Goal: Transaction & Acquisition: Book appointment/travel/reservation

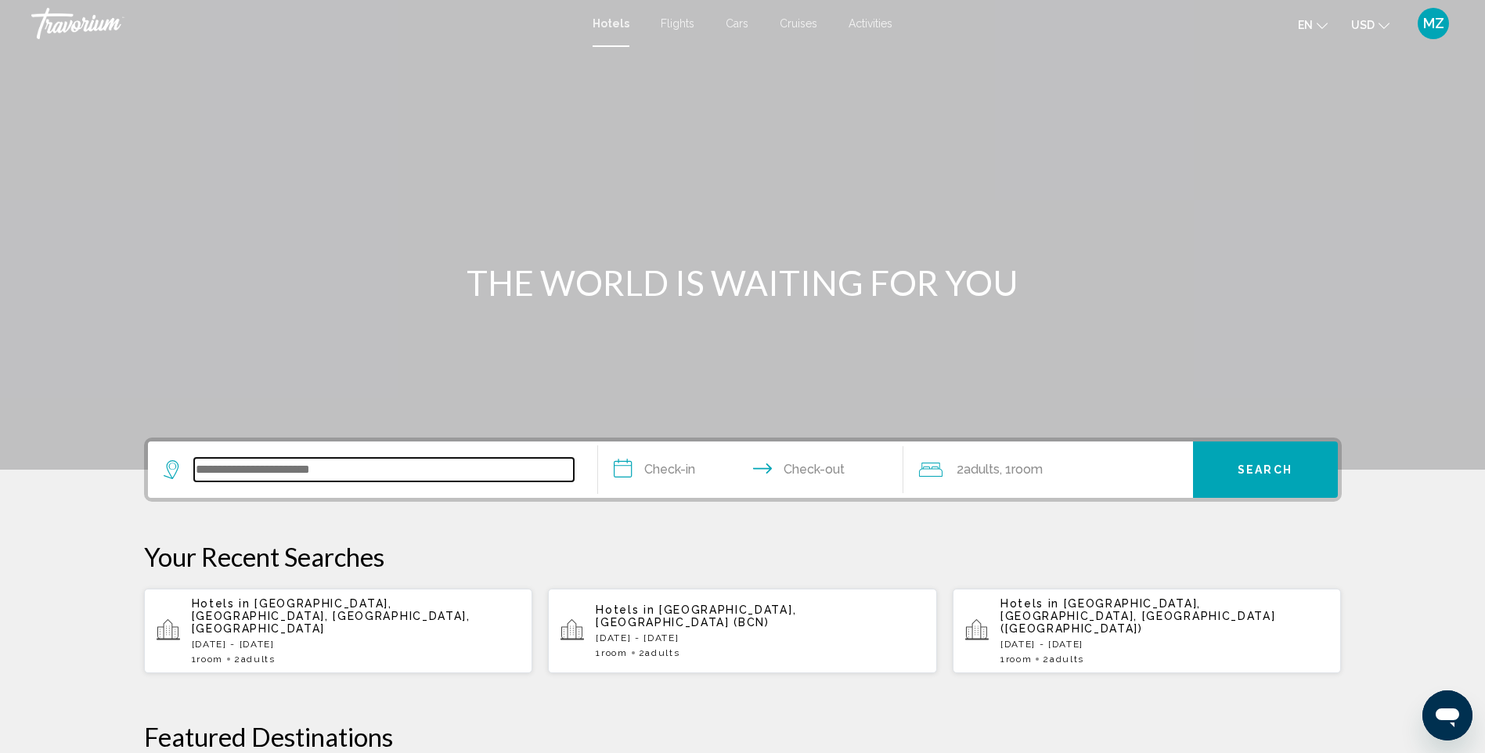
click at [472, 460] on input "Search widget" at bounding box center [384, 469] width 380 height 23
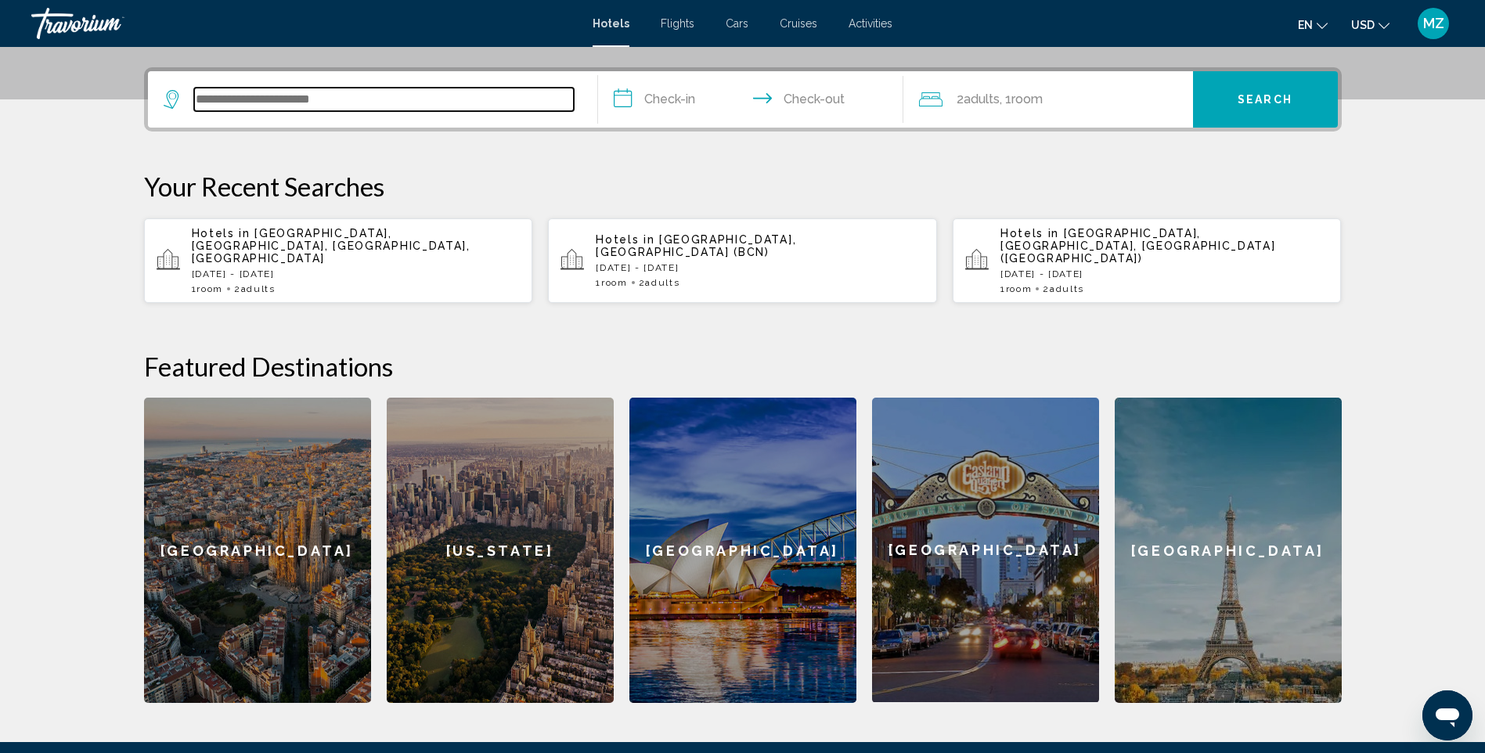
scroll to position [387, 0]
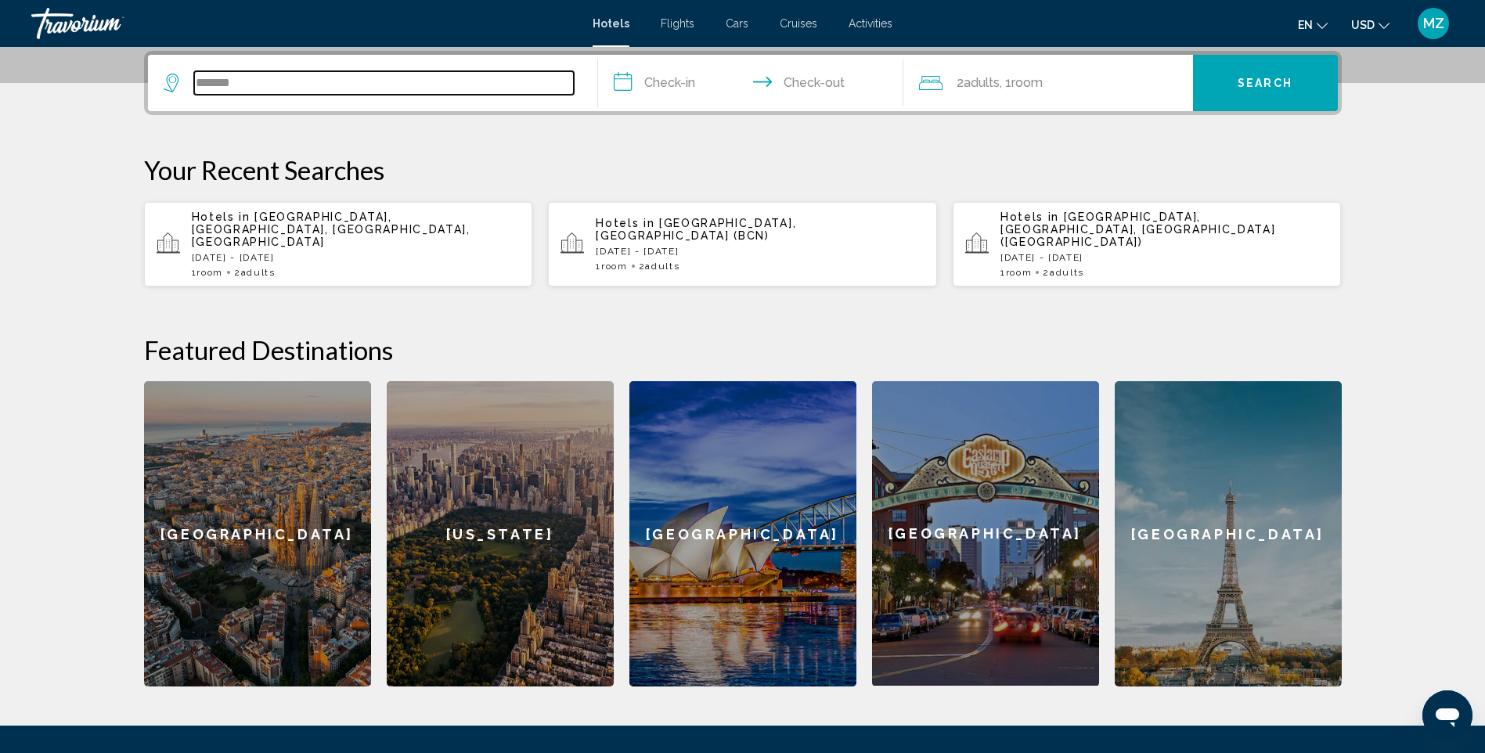
type input "*******"
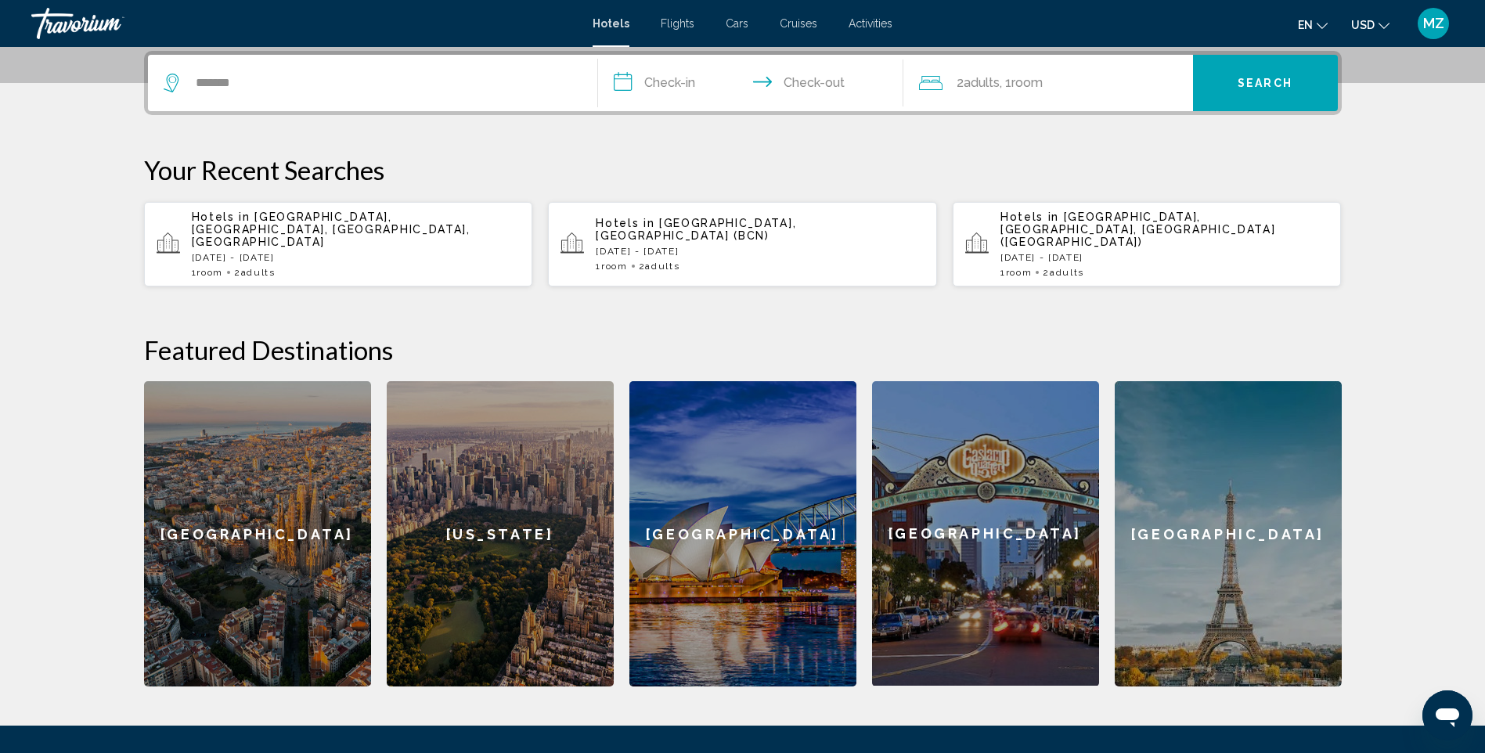
click at [670, 81] on input "**********" at bounding box center [754, 85] width 312 height 61
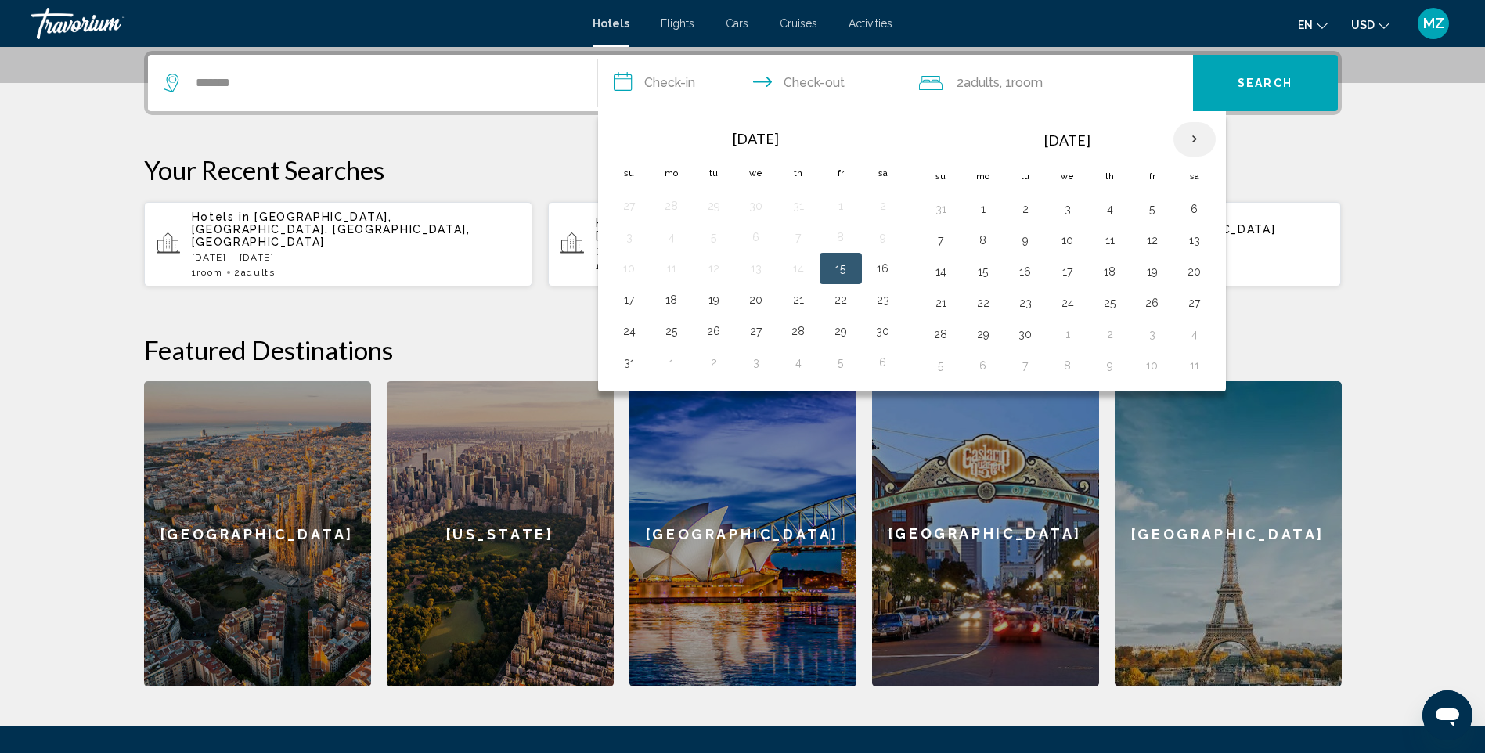
click at [1201, 138] on th "Next month" at bounding box center [1195, 139] width 42 height 34
click at [1198, 138] on th "Next month" at bounding box center [1195, 139] width 42 height 34
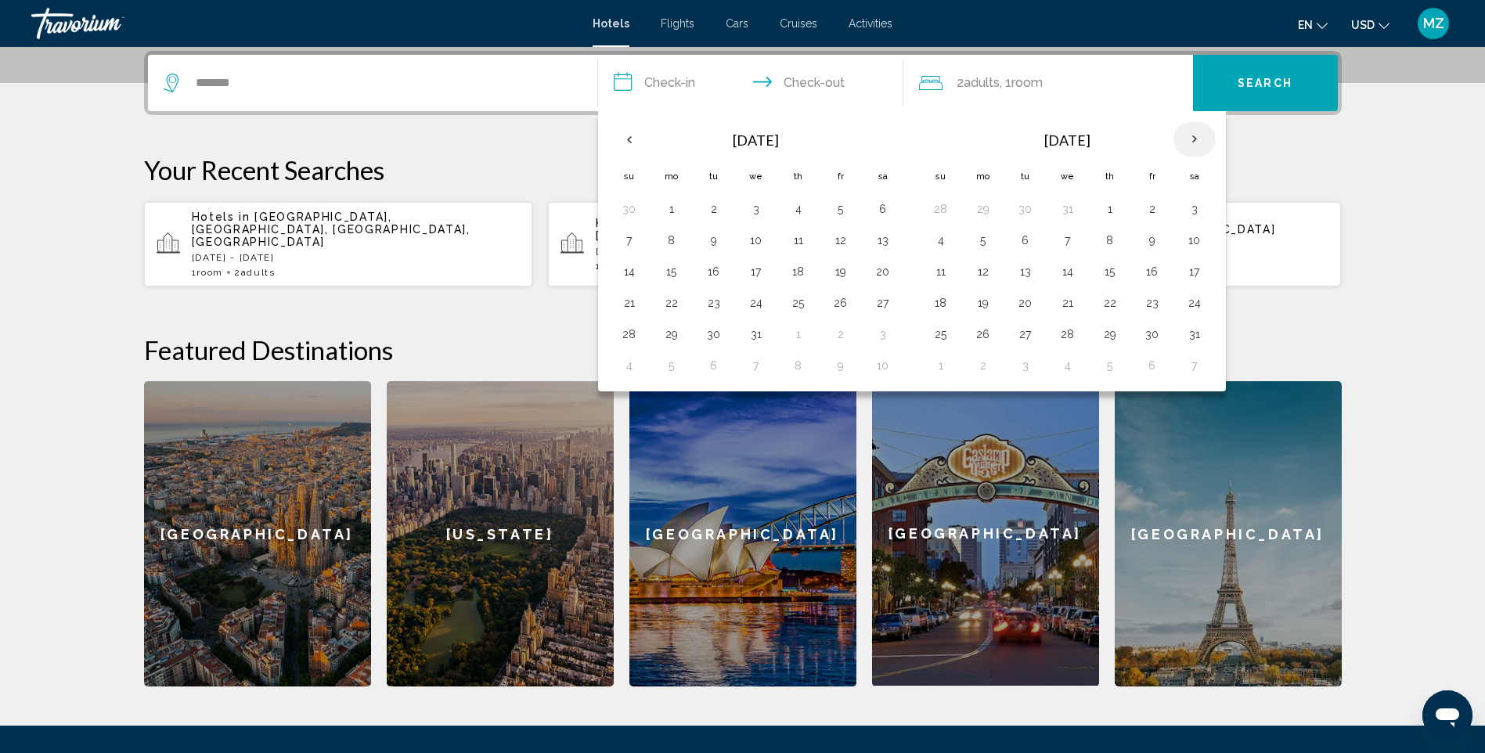
click at [1198, 138] on th "Next month" at bounding box center [1195, 139] width 42 height 34
click at [836, 305] on button "24" at bounding box center [840, 303] width 25 height 22
click at [670, 341] on button "27" at bounding box center [671, 334] width 25 height 22
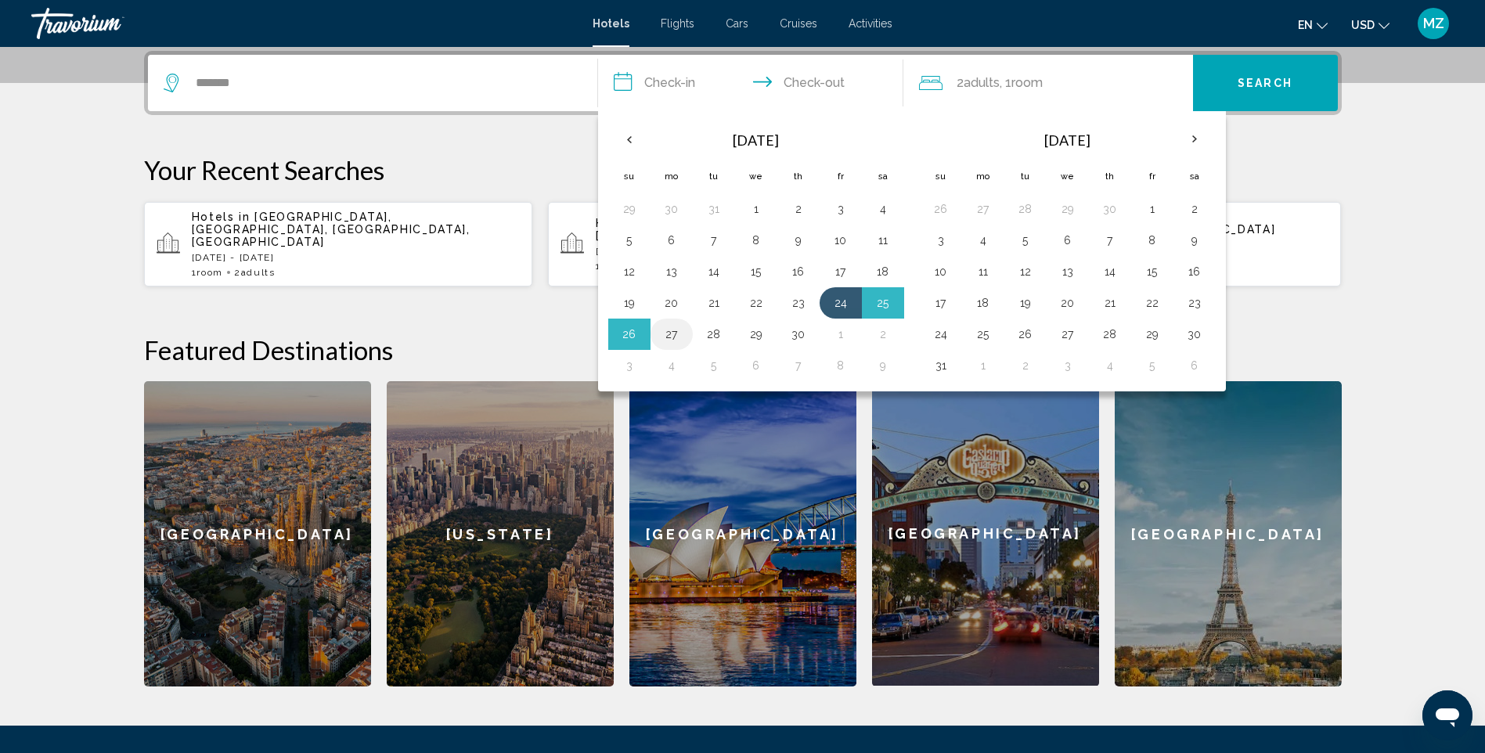
type input "**********"
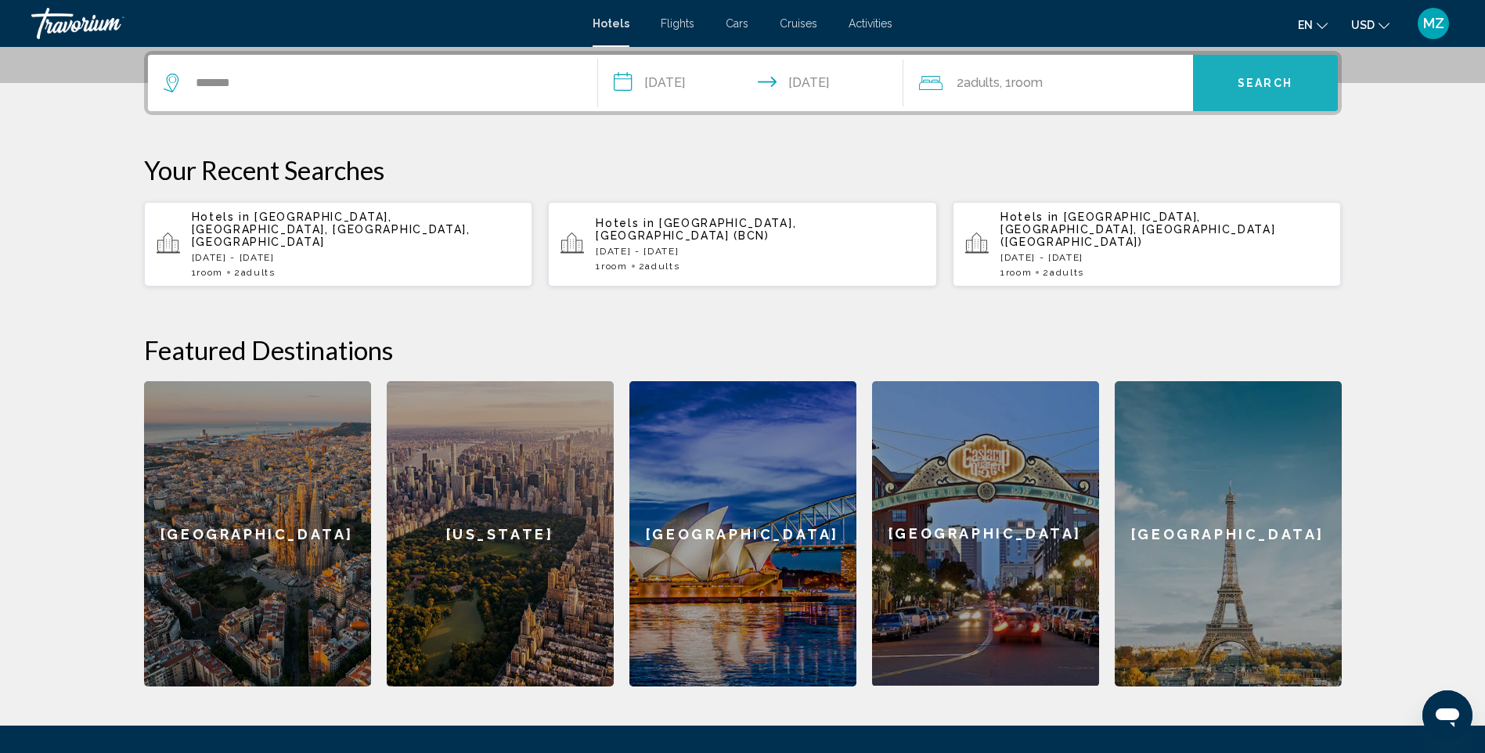
click at [1289, 94] on button "Search" at bounding box center [1265, 83] width 145 height 56
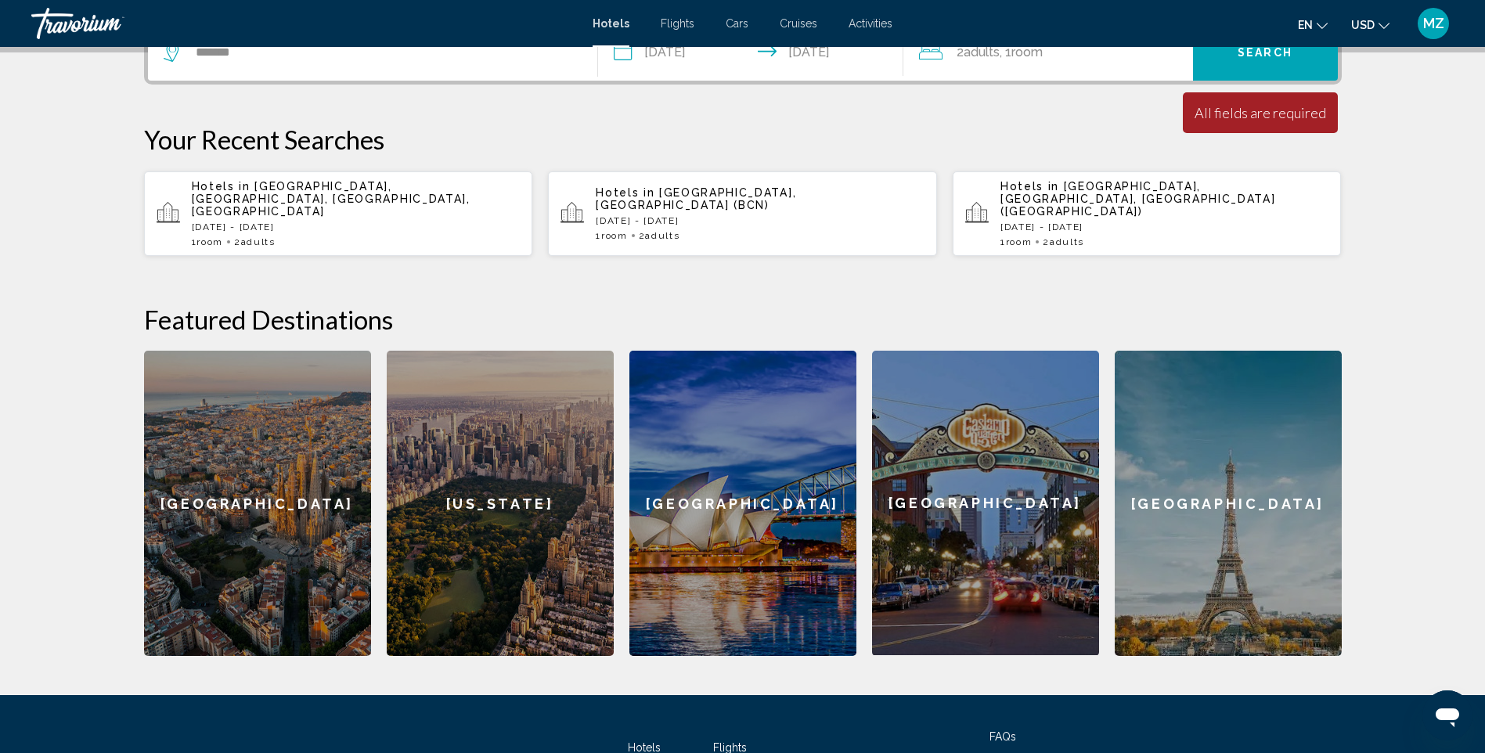
scroll to position [225, 0]
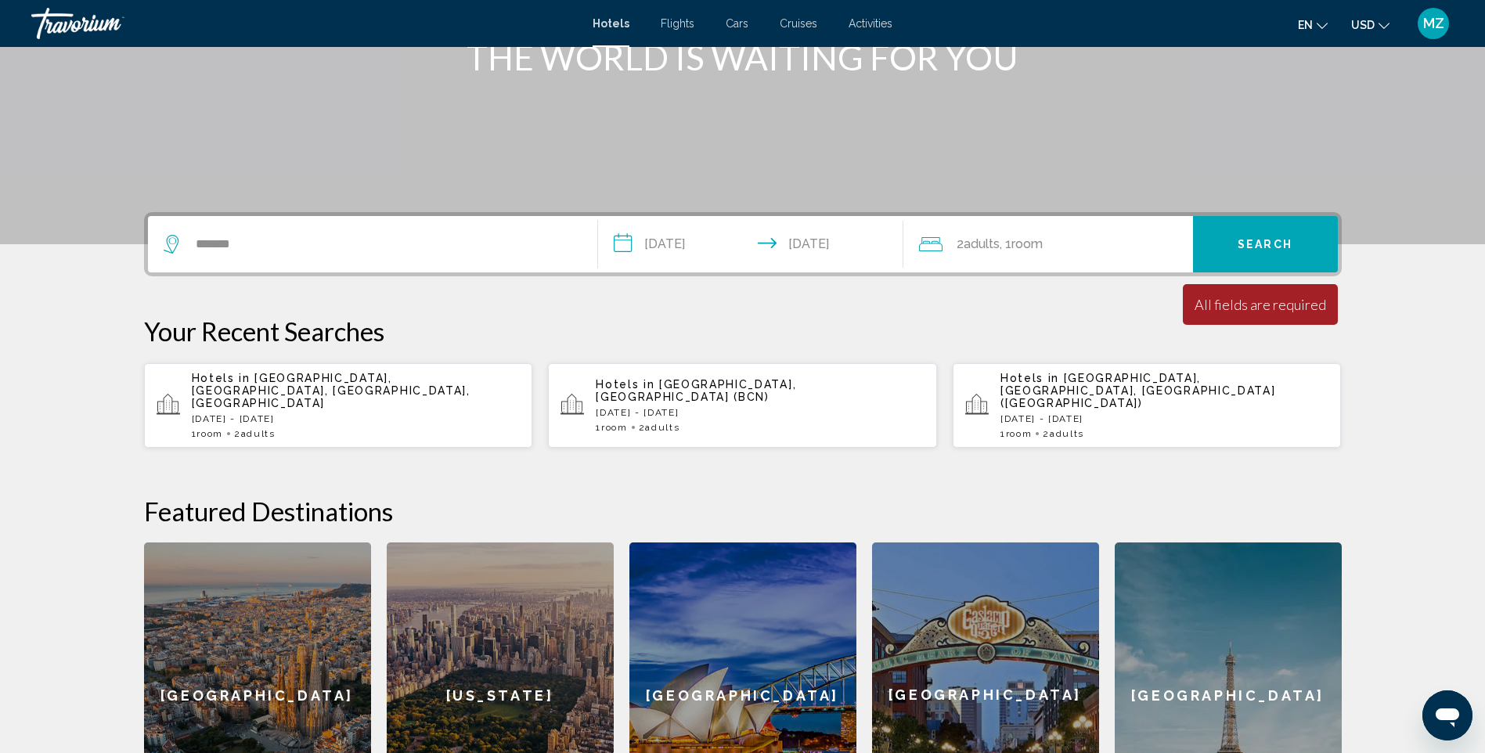
click at [1258, 316] on div "Minimum length of stay is 1 day All fields are required Children ages are requi…" at bounding box center [1260, 304] width 155 height 41
click at [1242, 309] on div "All fields are required" at bounding box center [1261, 304] width 132 height 17
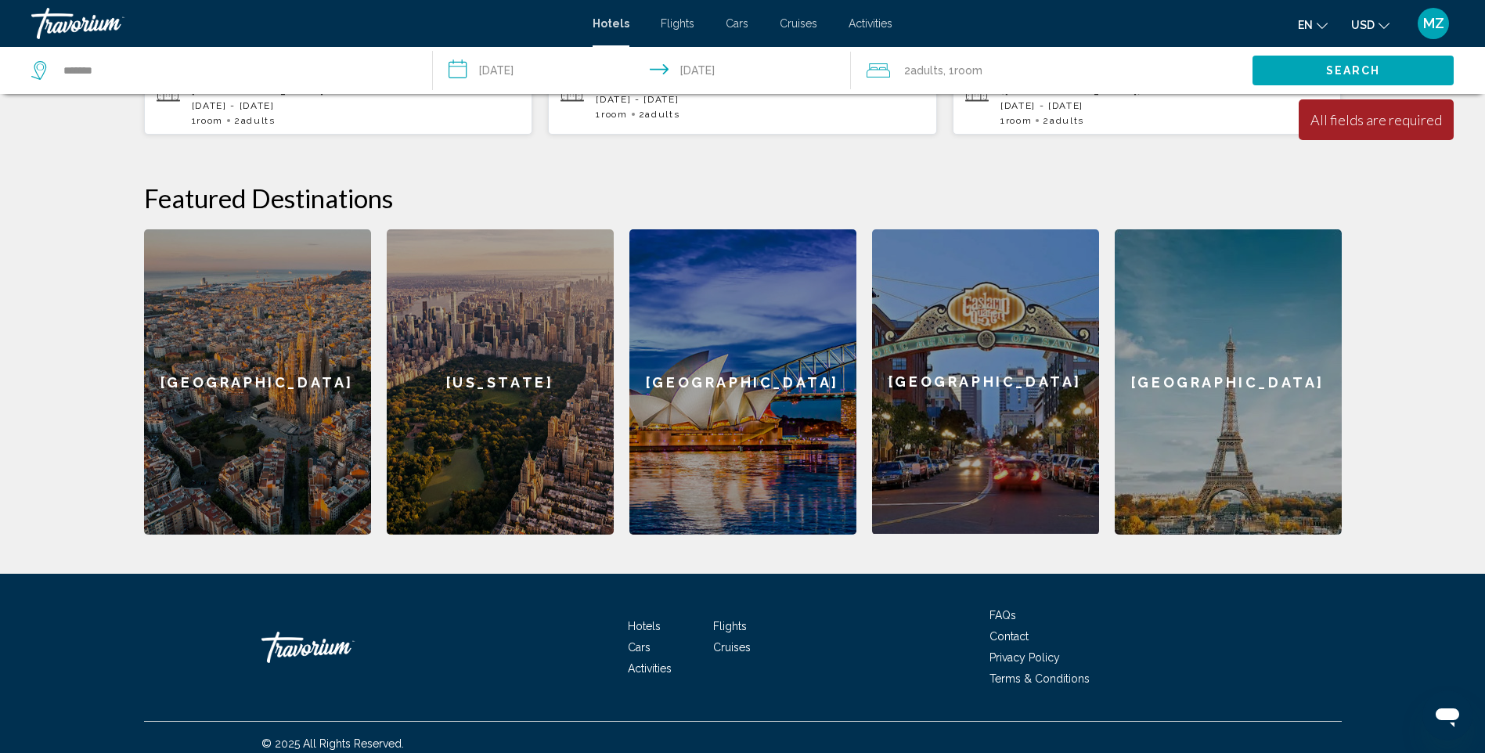
scroll to position [69, 0]
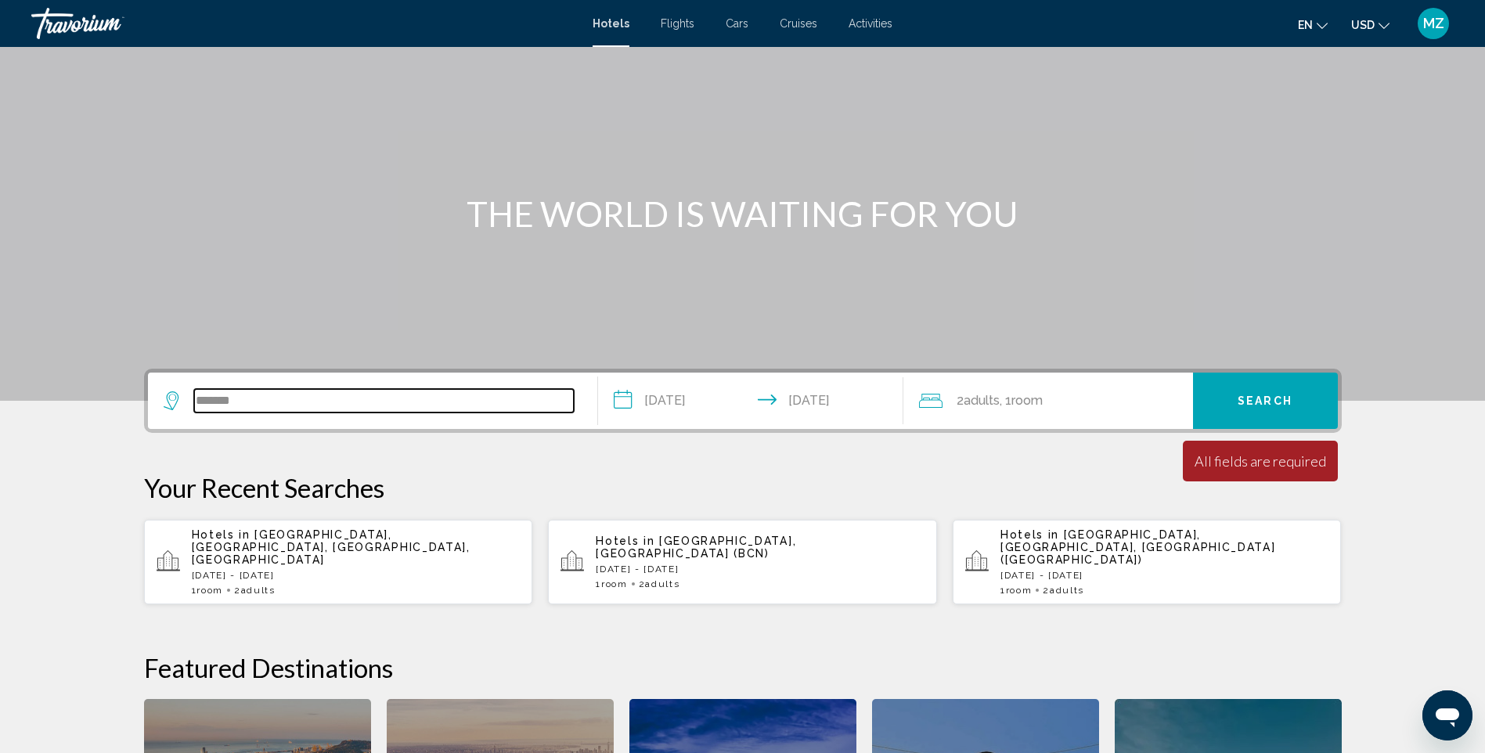
click at [272, 398] on input "*******" at bounding box center [384, 400] width 380 height 23
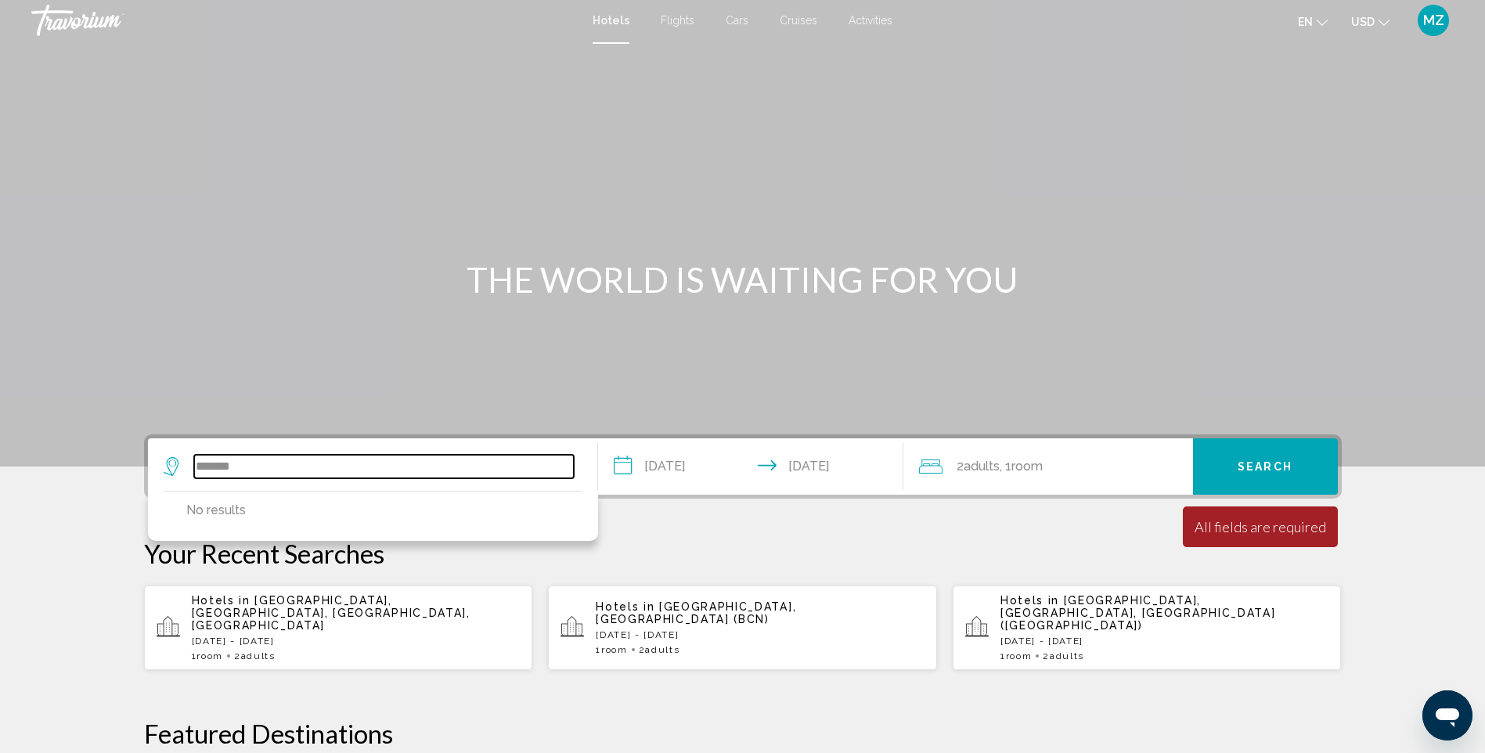
scroll to position [0, 0]
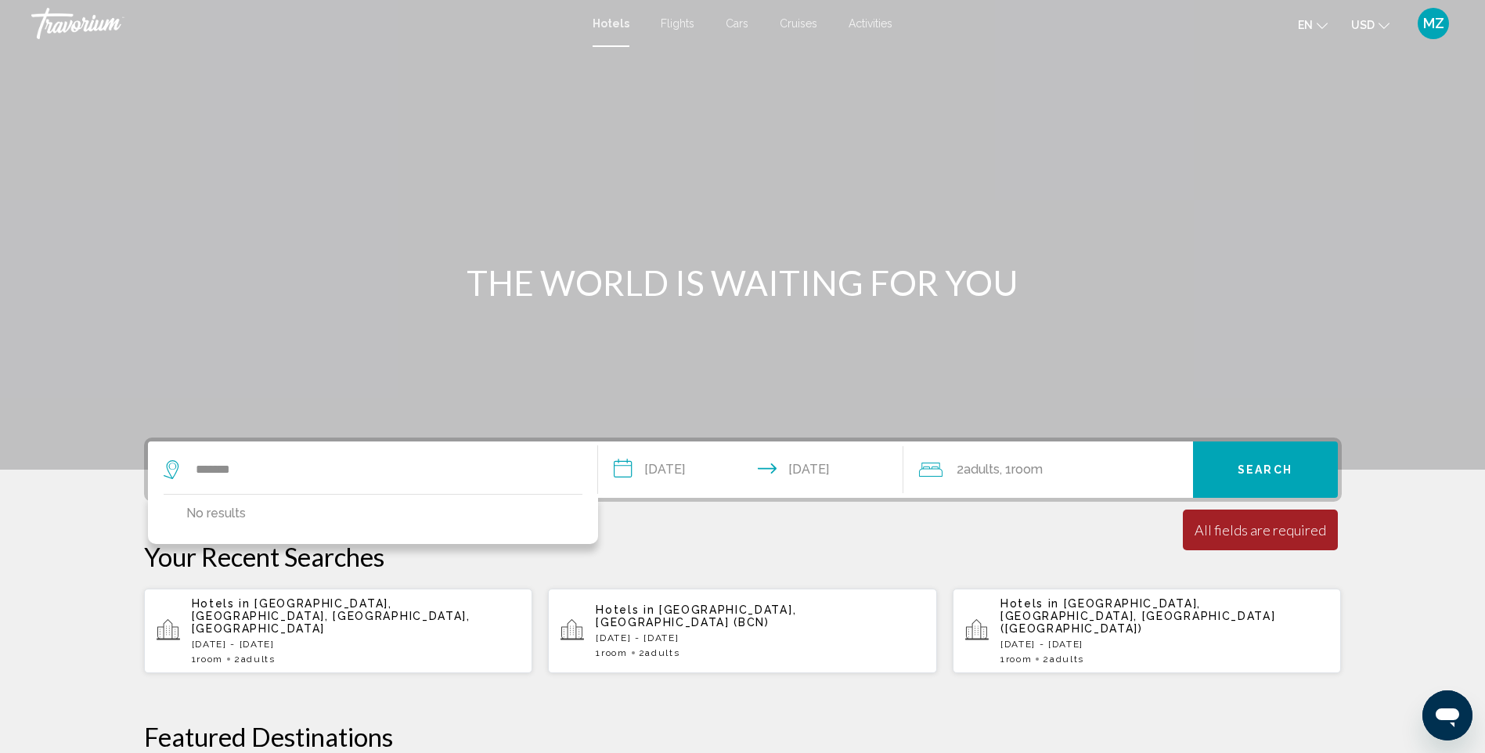
click at [1240, 471] on span "Search" at bounding box center [1265, 470] width 55 height 13
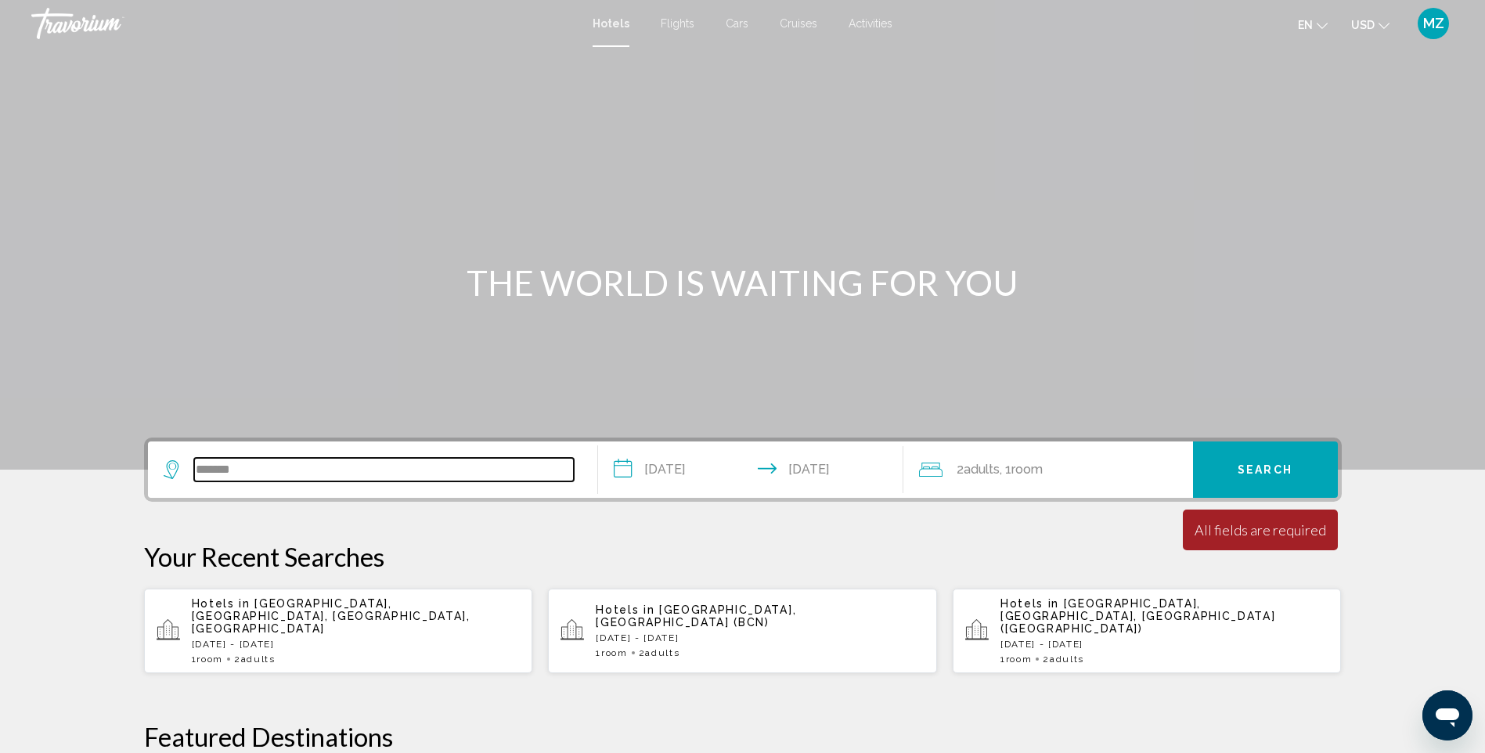
click at [377, 464] on input "*******" at bounding box center [384, 469] width 380 height 23
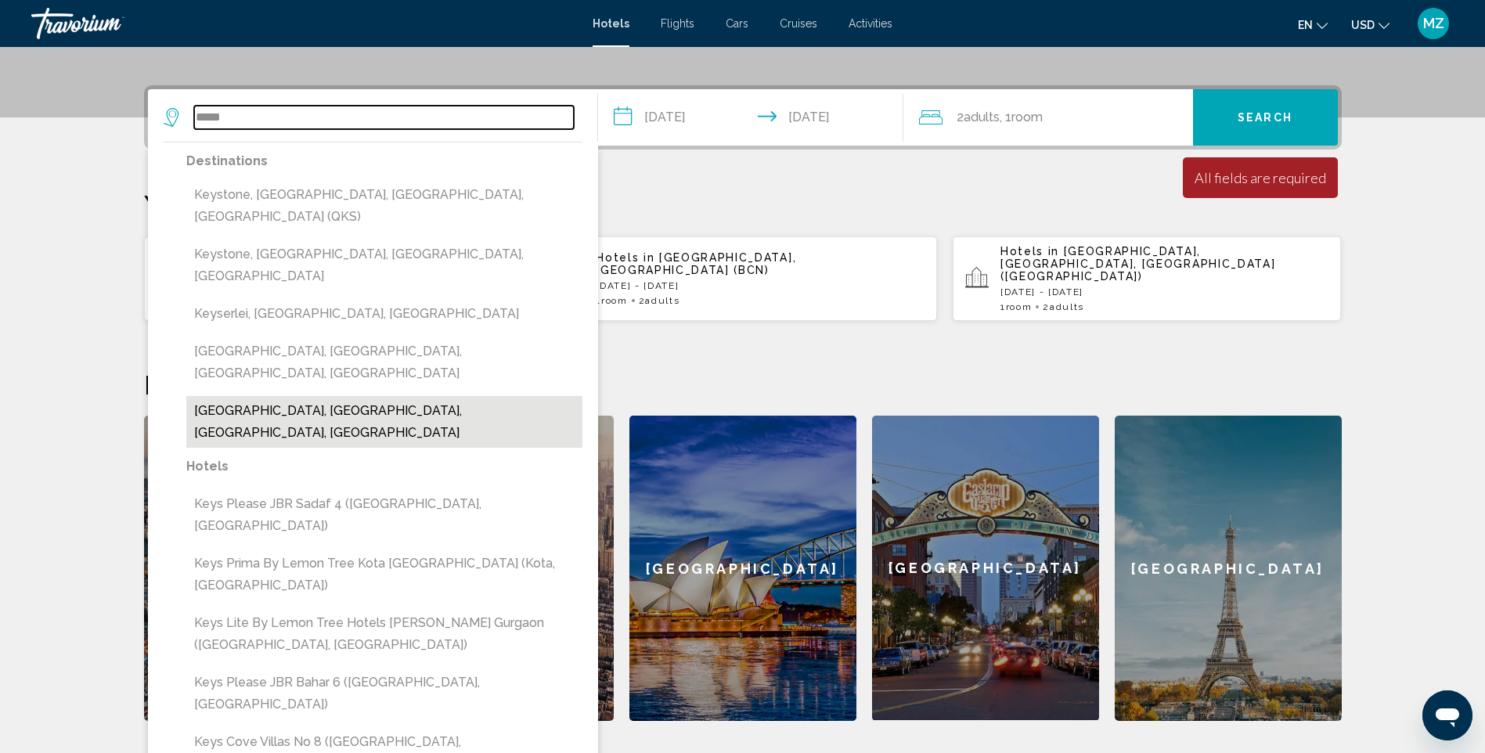
scroll to position [304, 0]
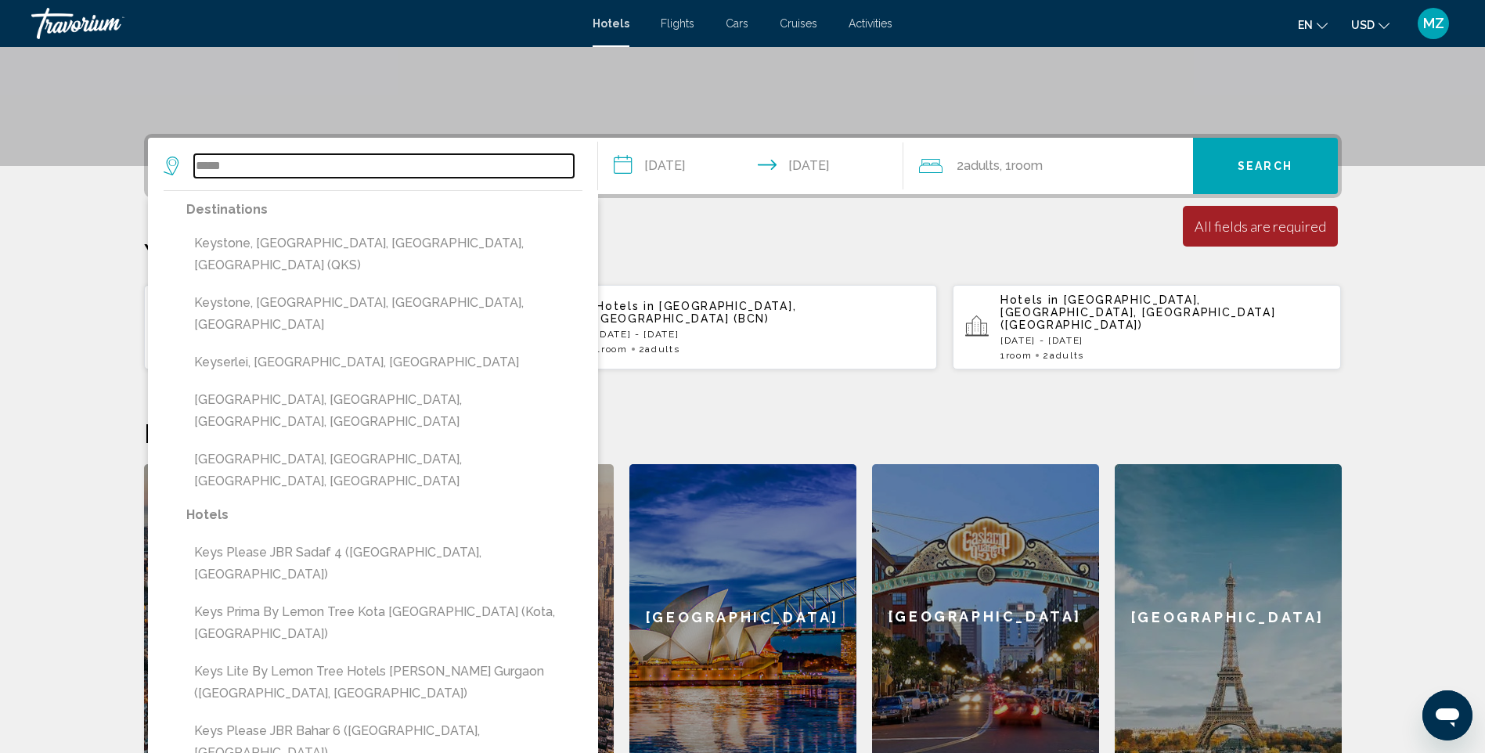
click at [194, 162] on input "****" at bounding box center [384, 165] width 380 height 23
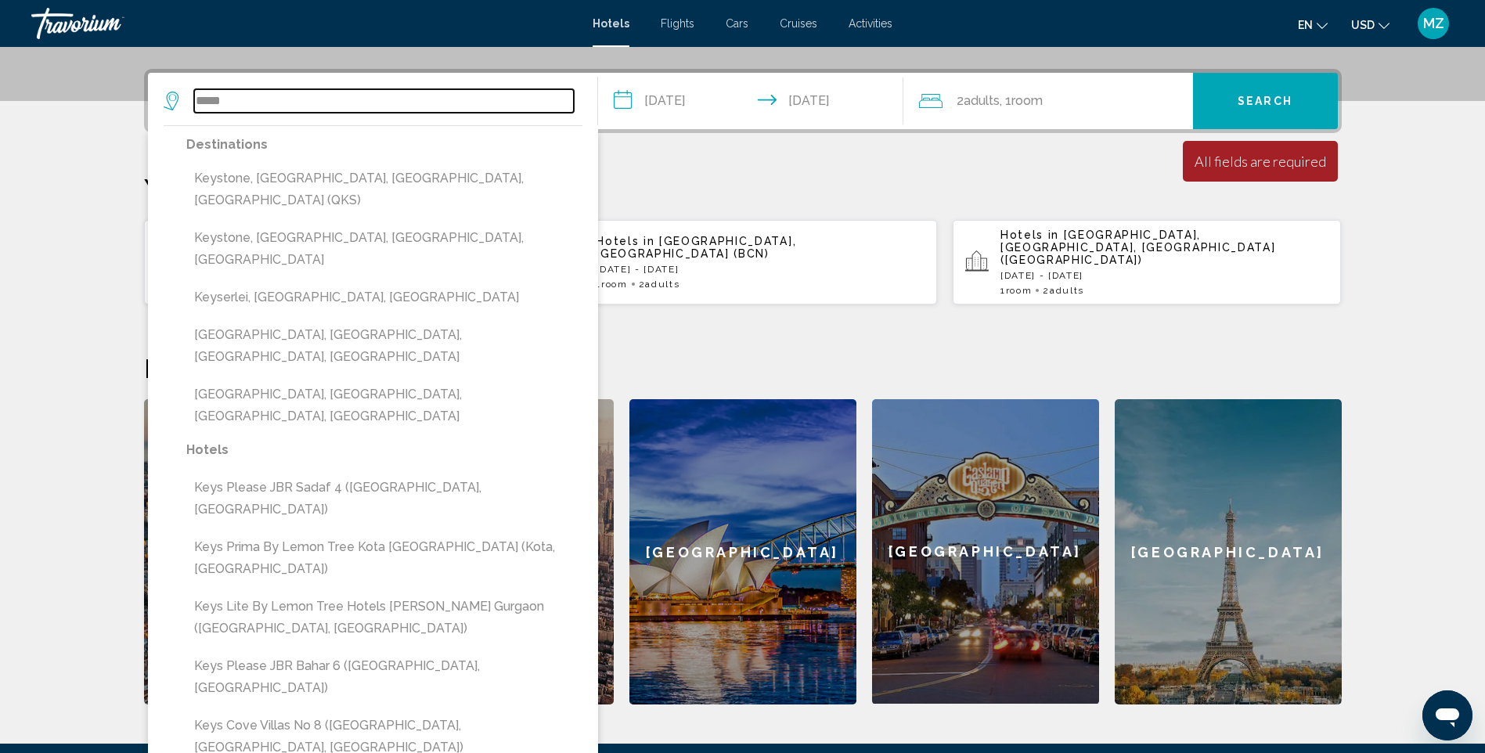
scroll to position [387, 0]
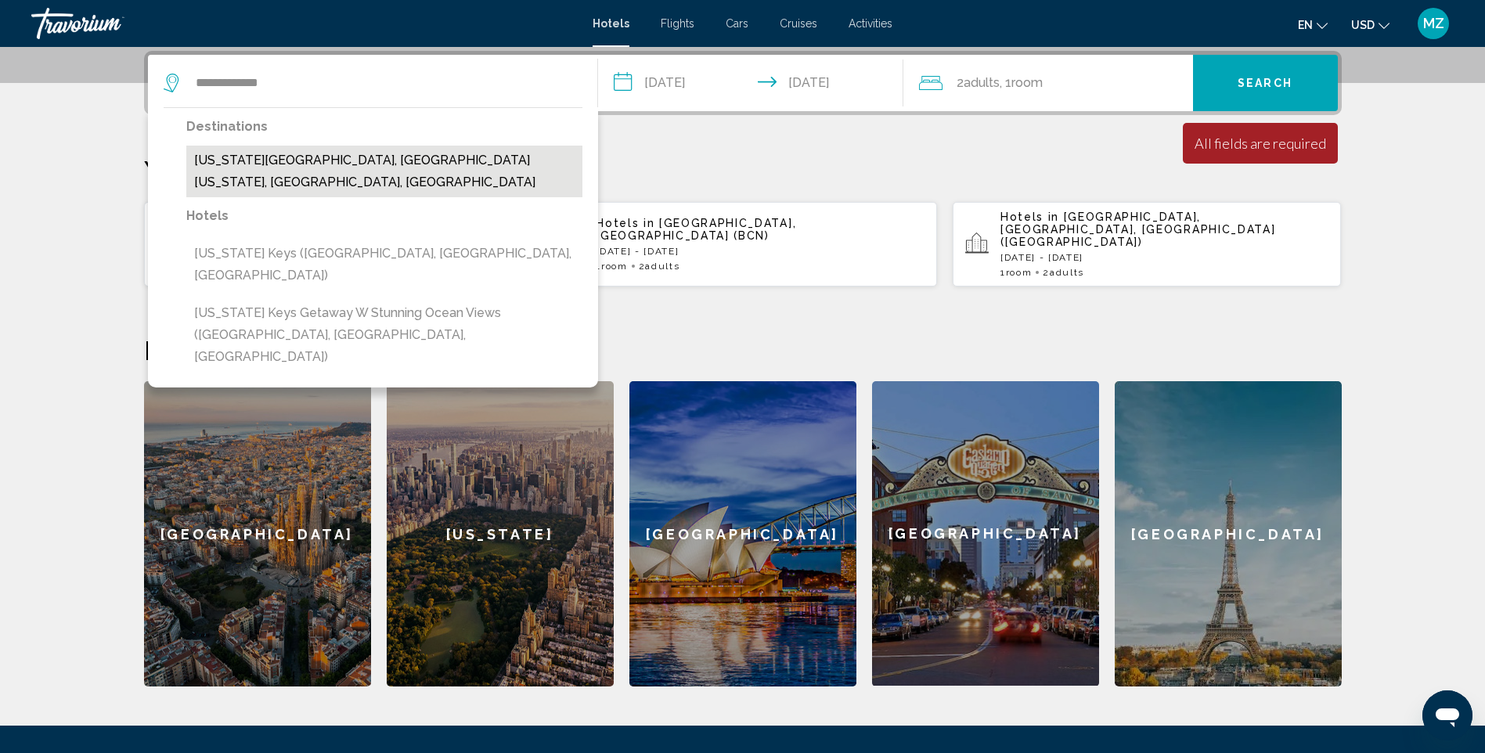
click at [351, 163] on button "[US_STATE][GEOGRAPHIC_DATA], [GEOGRAPHIC_DATA][US_STATE], [GEOGRAPHIC_DATA], [G…" at bounding box center [384, 172] width 396 height 52
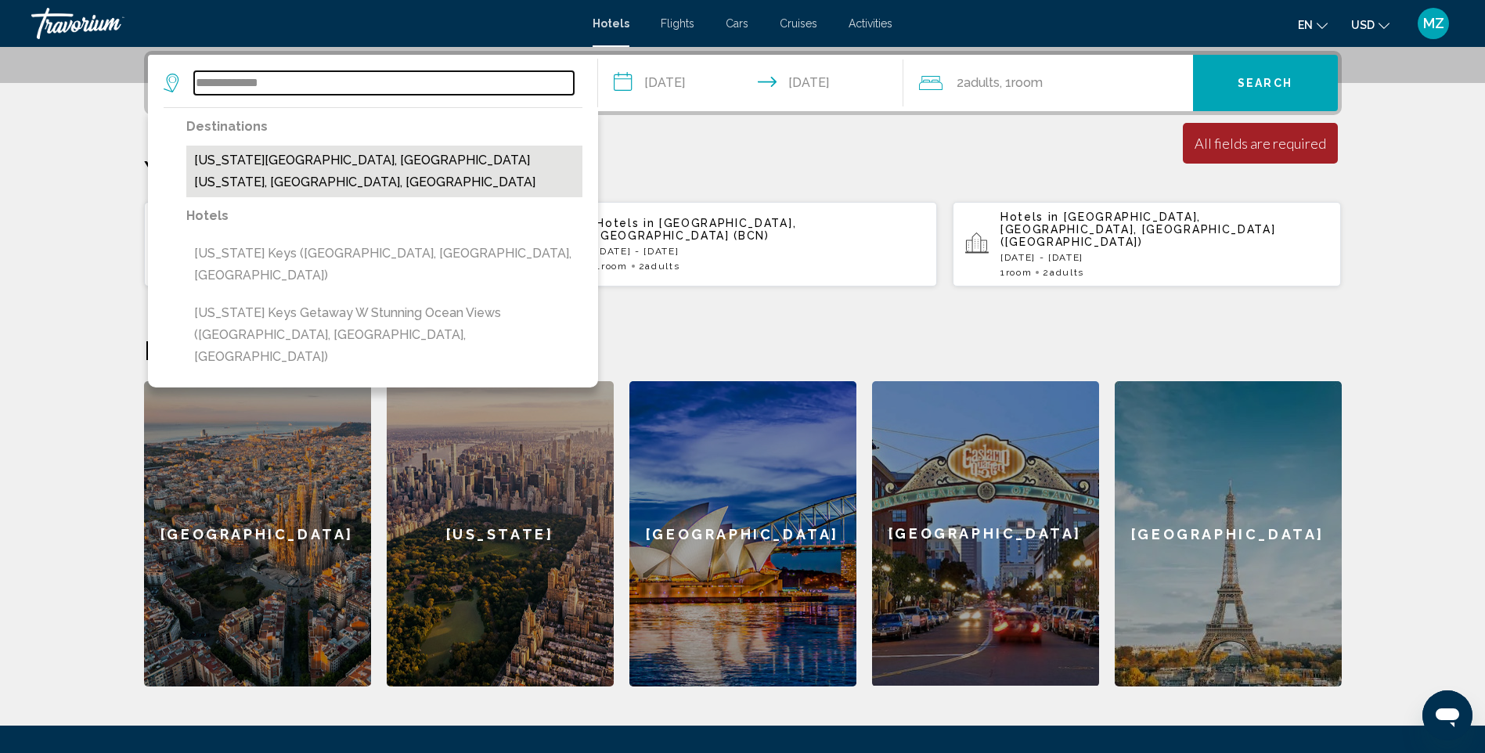
type input "**********"
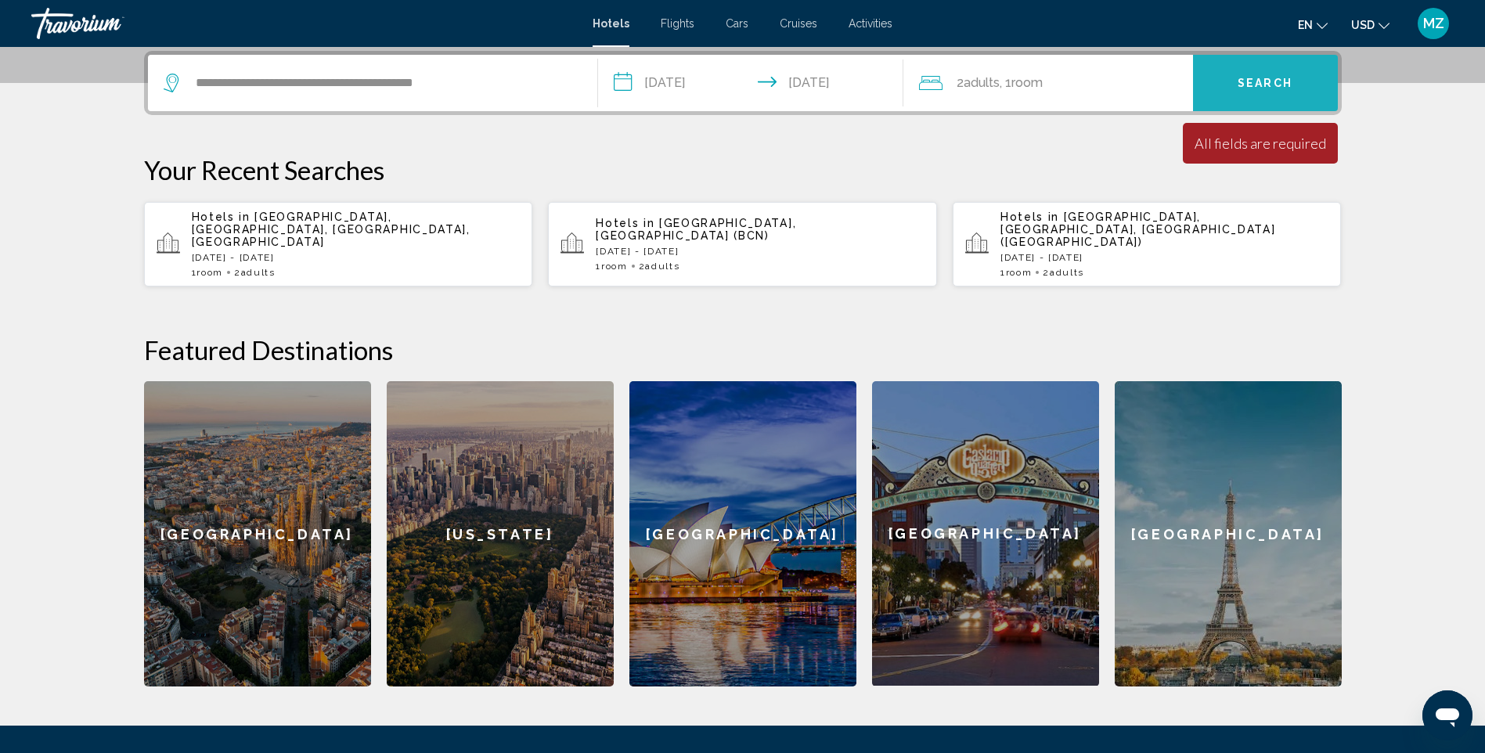
click at [1276, 81] on span "Search" at bounding box center [1265, 84] width 55 height 13
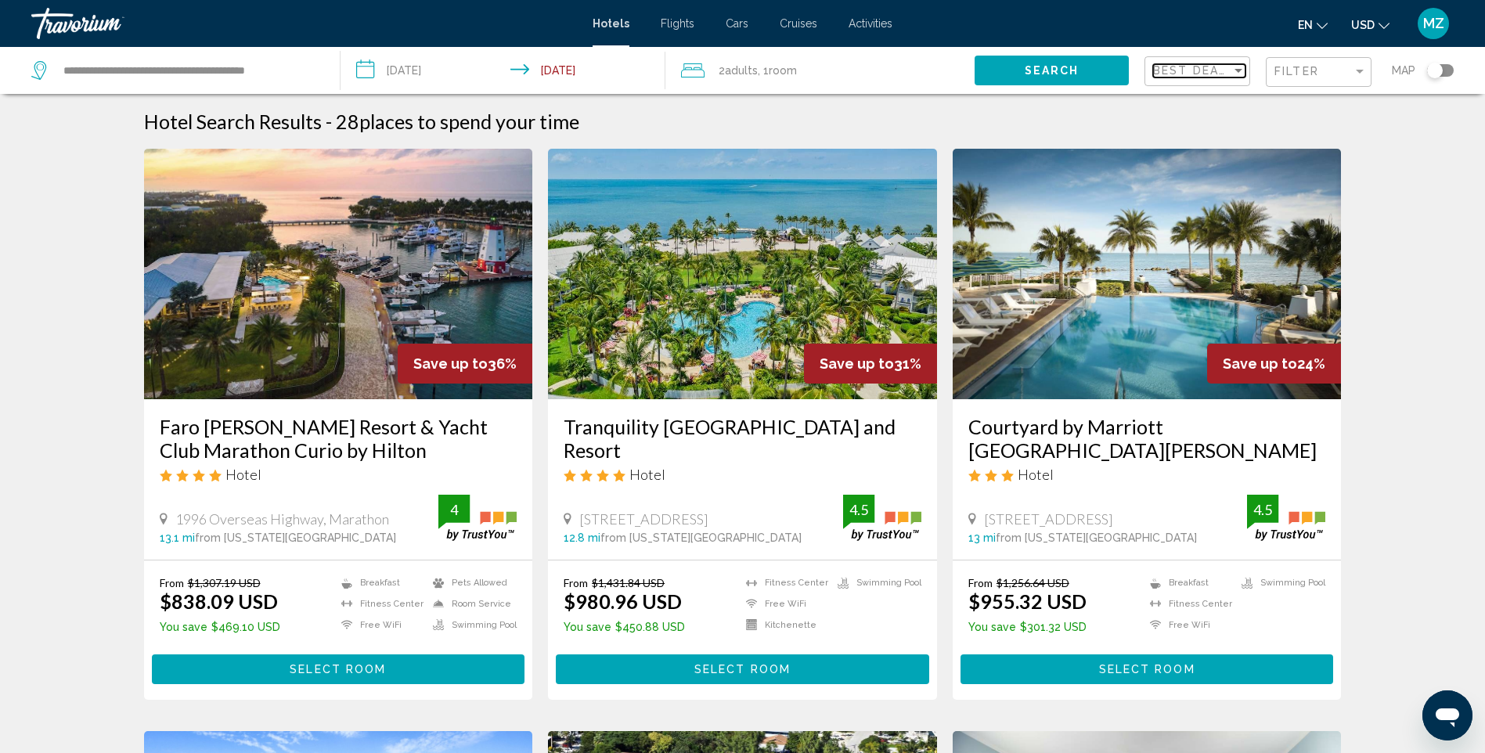
click at [1235, 69] on div "Sort by" at bounding box center [1239, 71] width 8 height 4
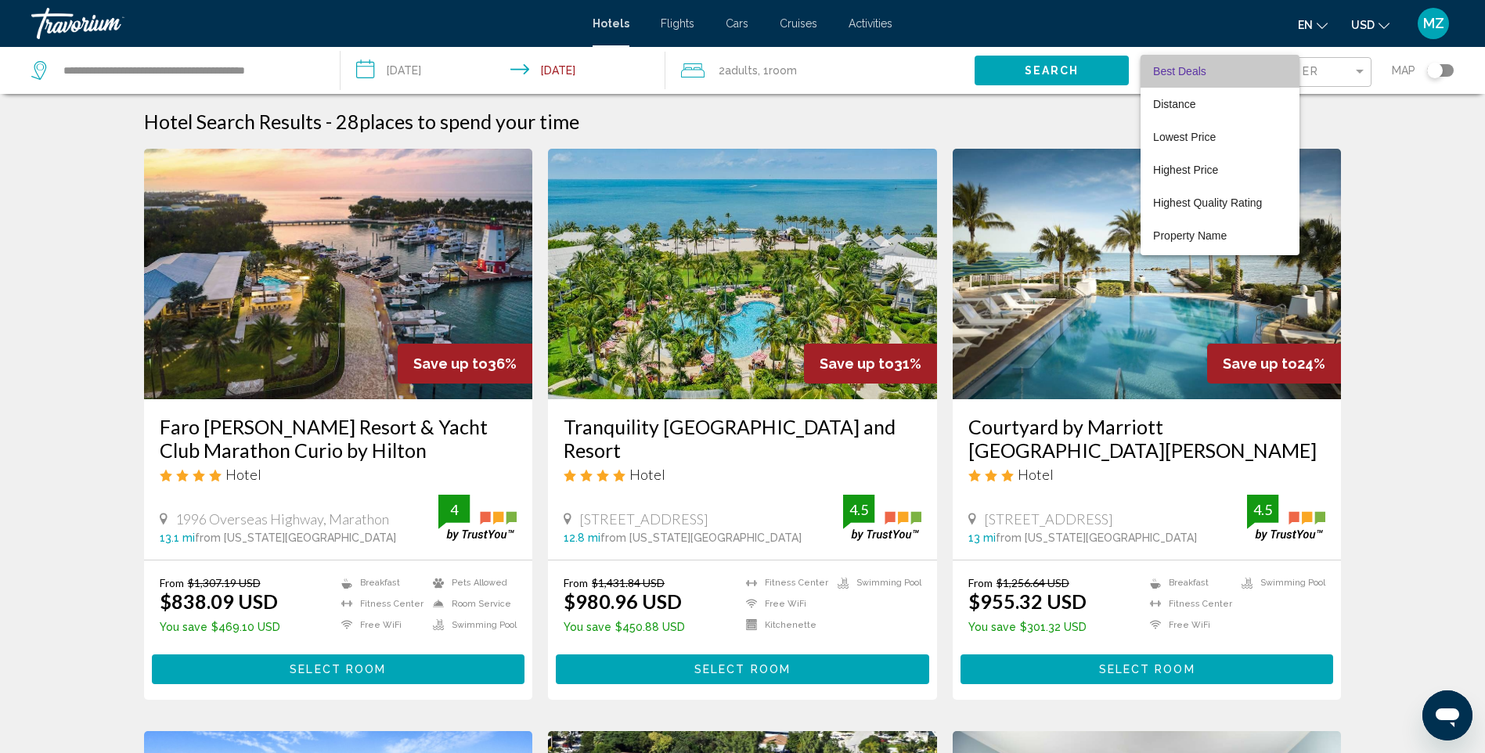
click at [1207, 74] on span "Best Deals" at bounding box center [1220, 71] width 134 height 33
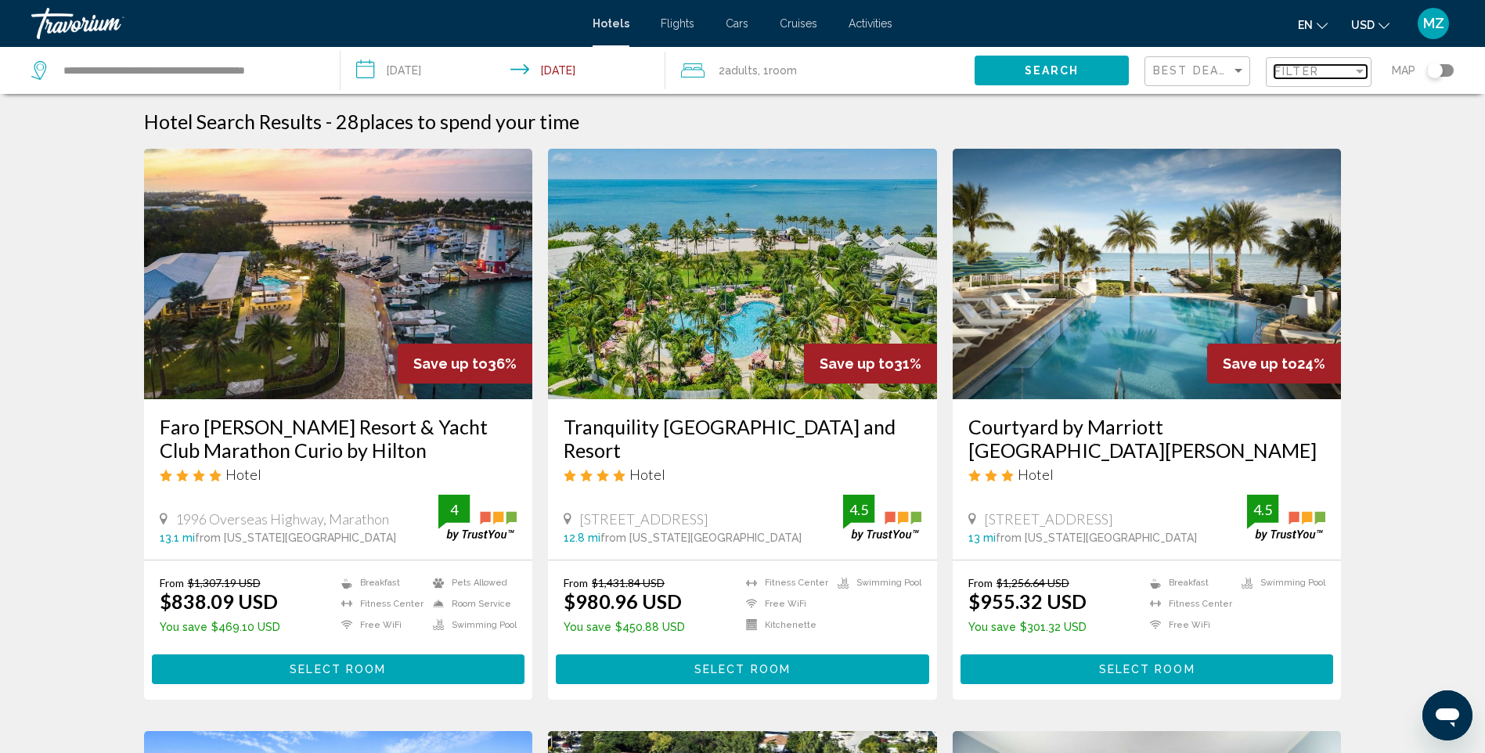
click at [1345, 72] on div "Filter" at bounding box center [1314, 71] width 78 height 13
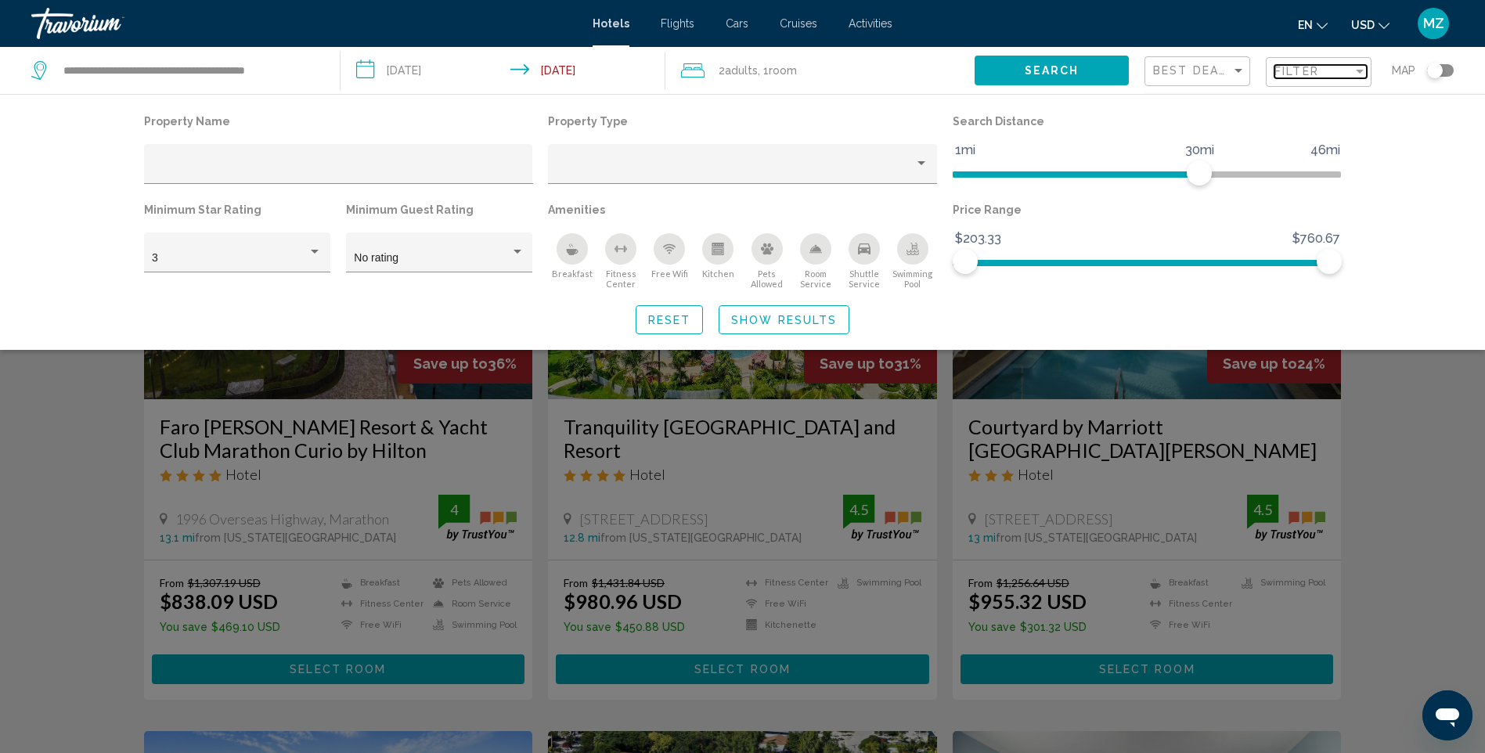
click at [1345, 72] on div "Filter" at bounding box center [1314, 71] width 78 height 13
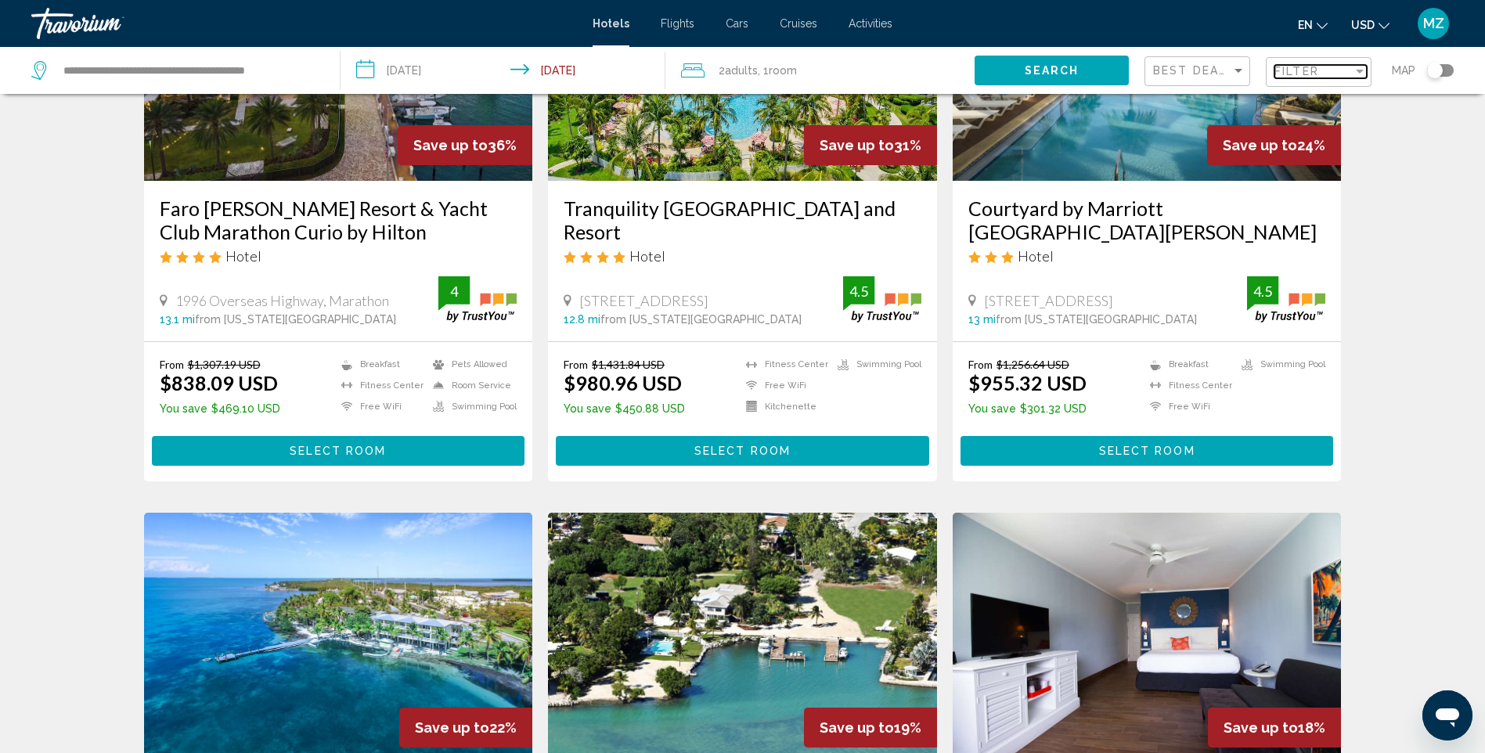
scroll to position [235, 0]
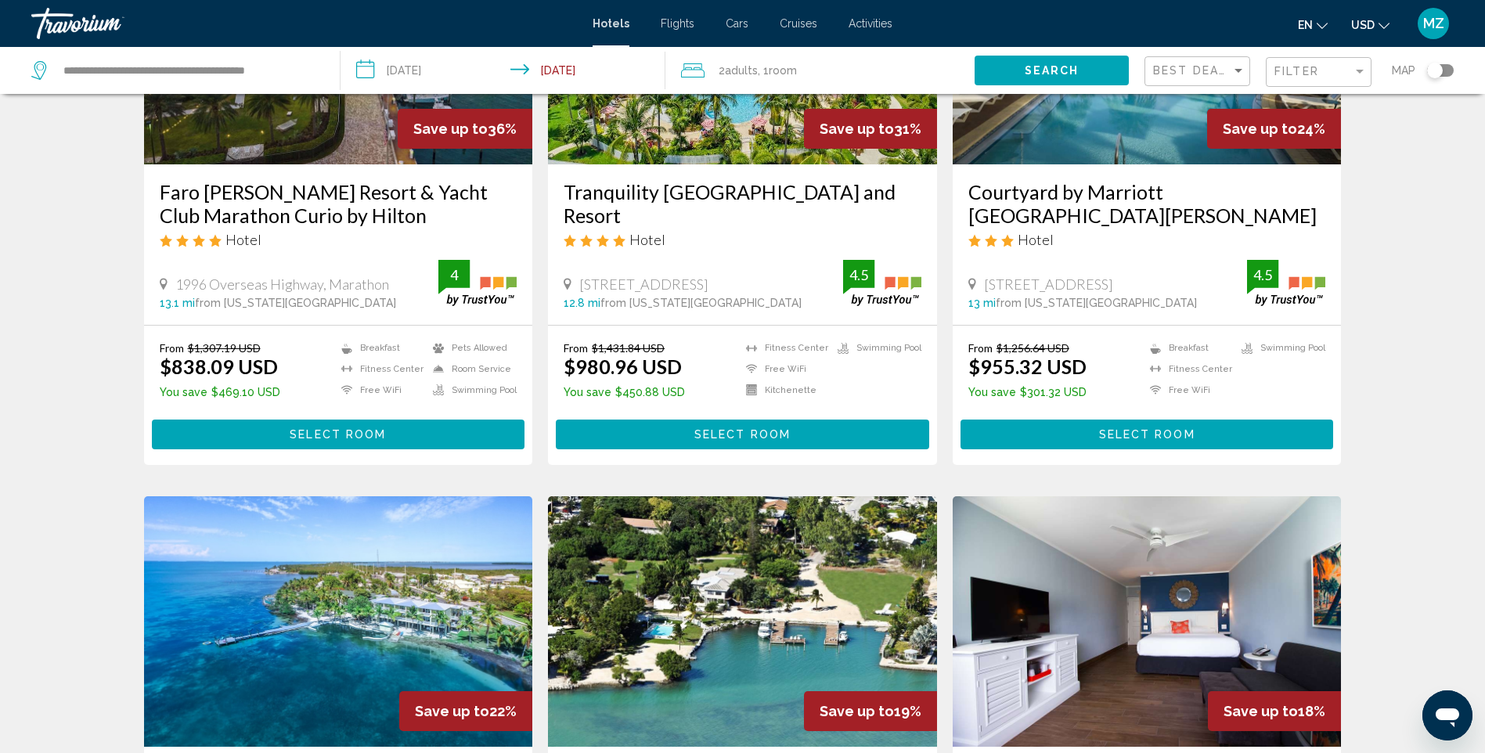
click at [370, 436] on span "Select Room" at bounding box center [338, 435] width 96 height 13
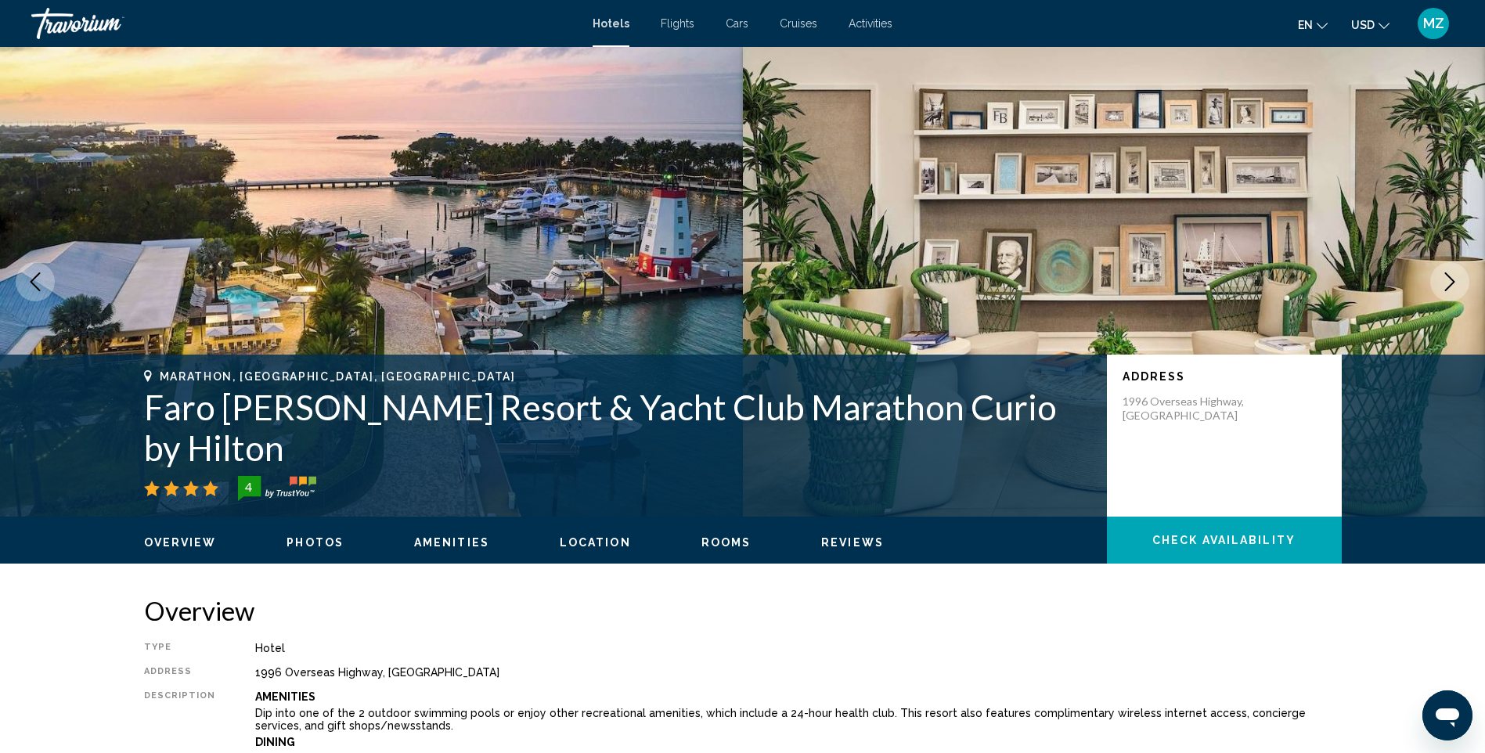
click at [304, 546] on span "Photos" at bounding box center [315, 542] width 57 height 13
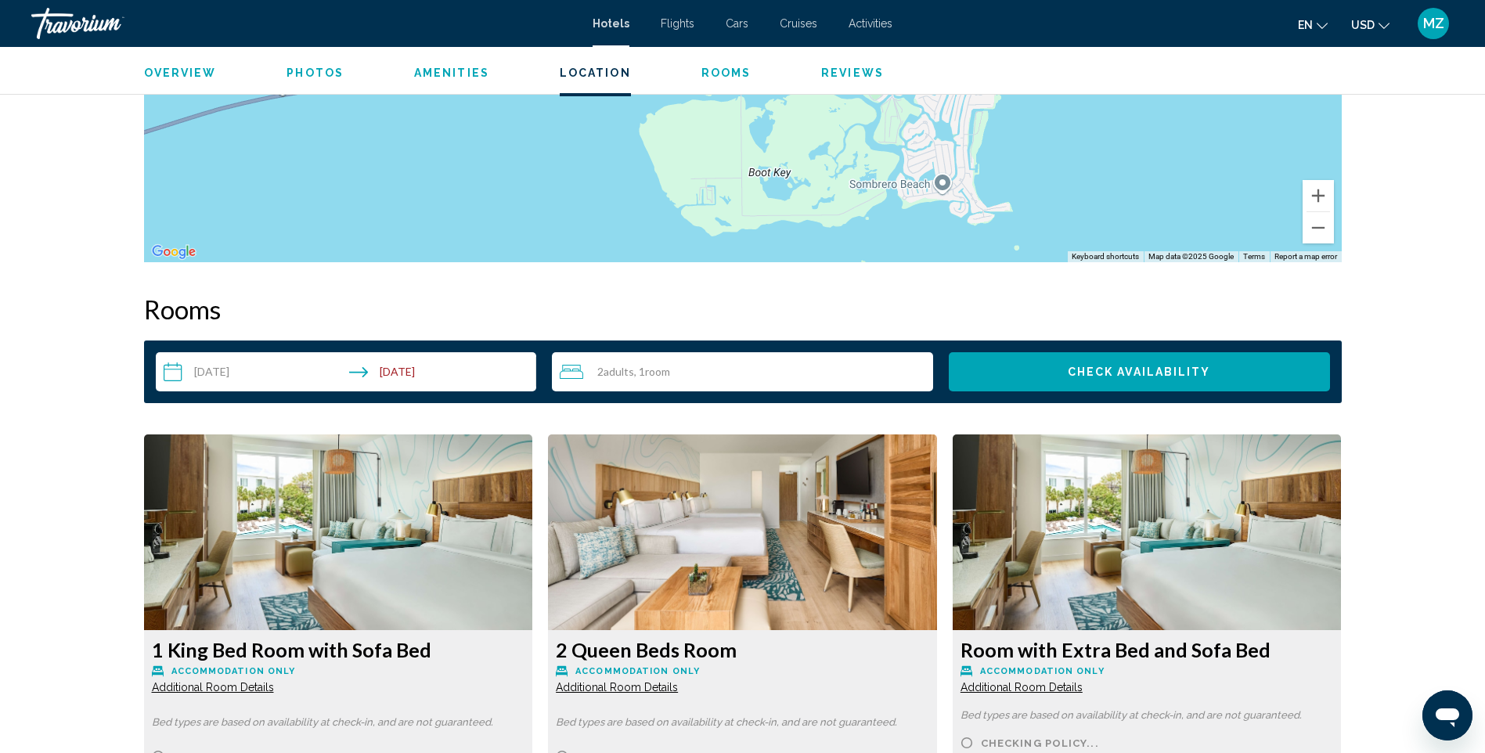
scroll to position [1548, 0]
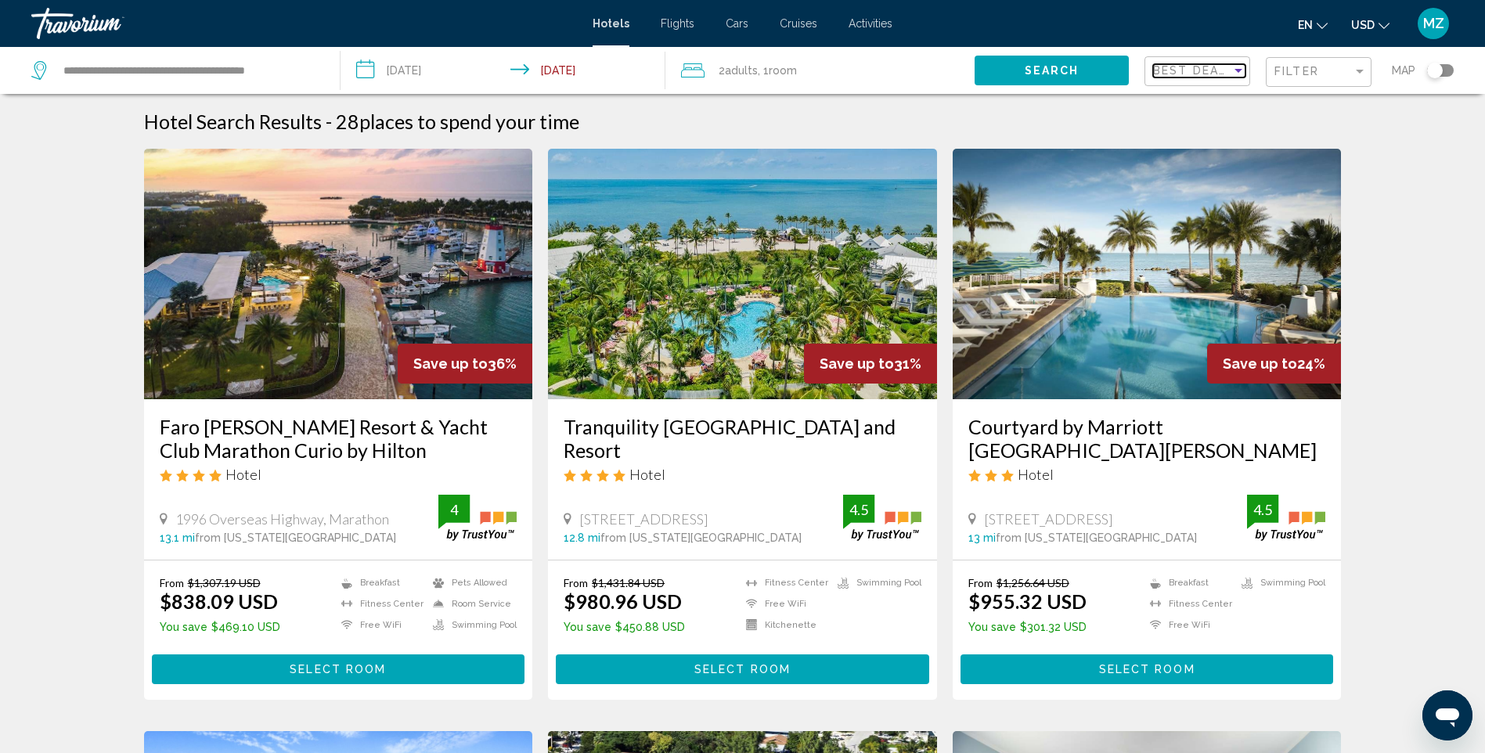
click at [1237, 74] on div "Sort by" at bounding box center [1239, 70] width 14 height 13
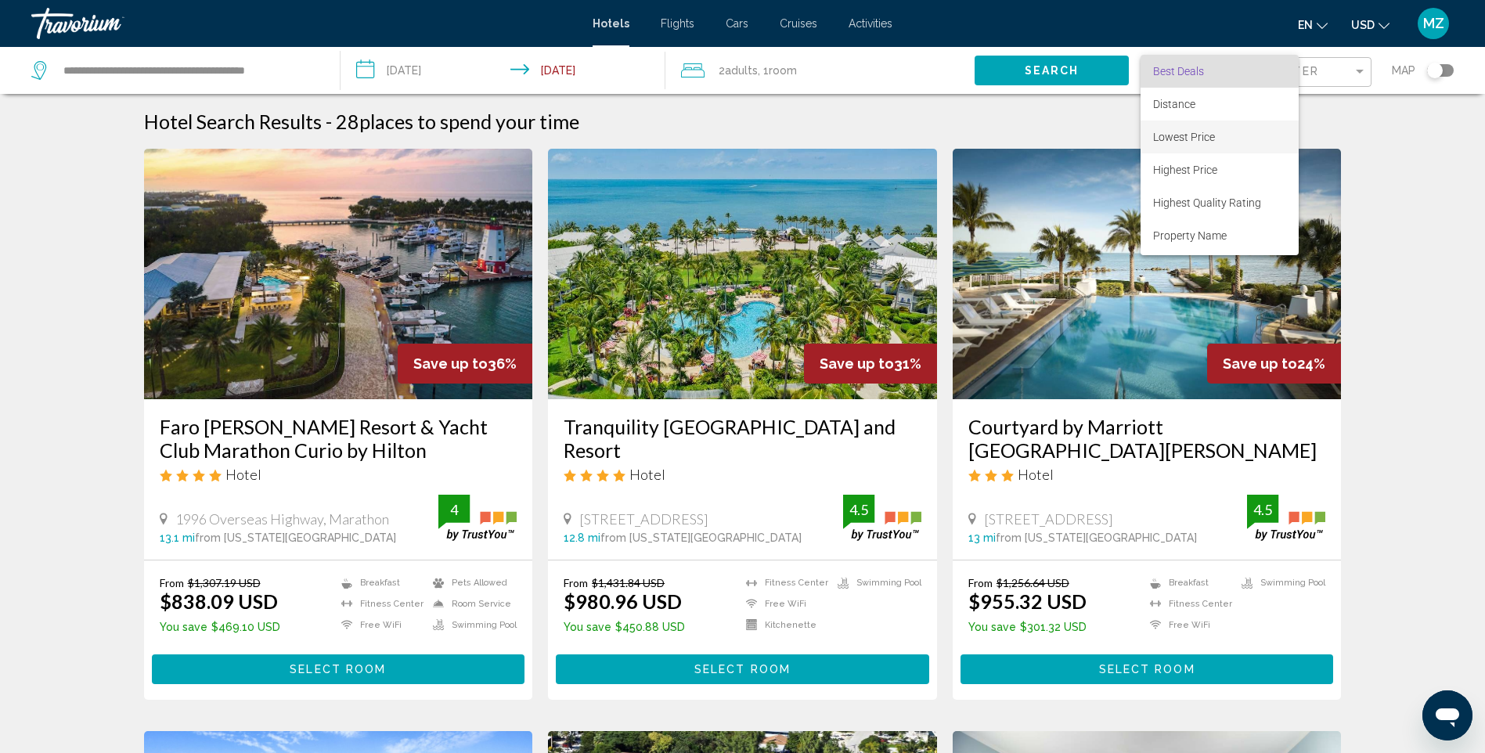
click at [1198, 133] on span "Lowest Price" at bounding box center [1184, 137] width 62 height 13
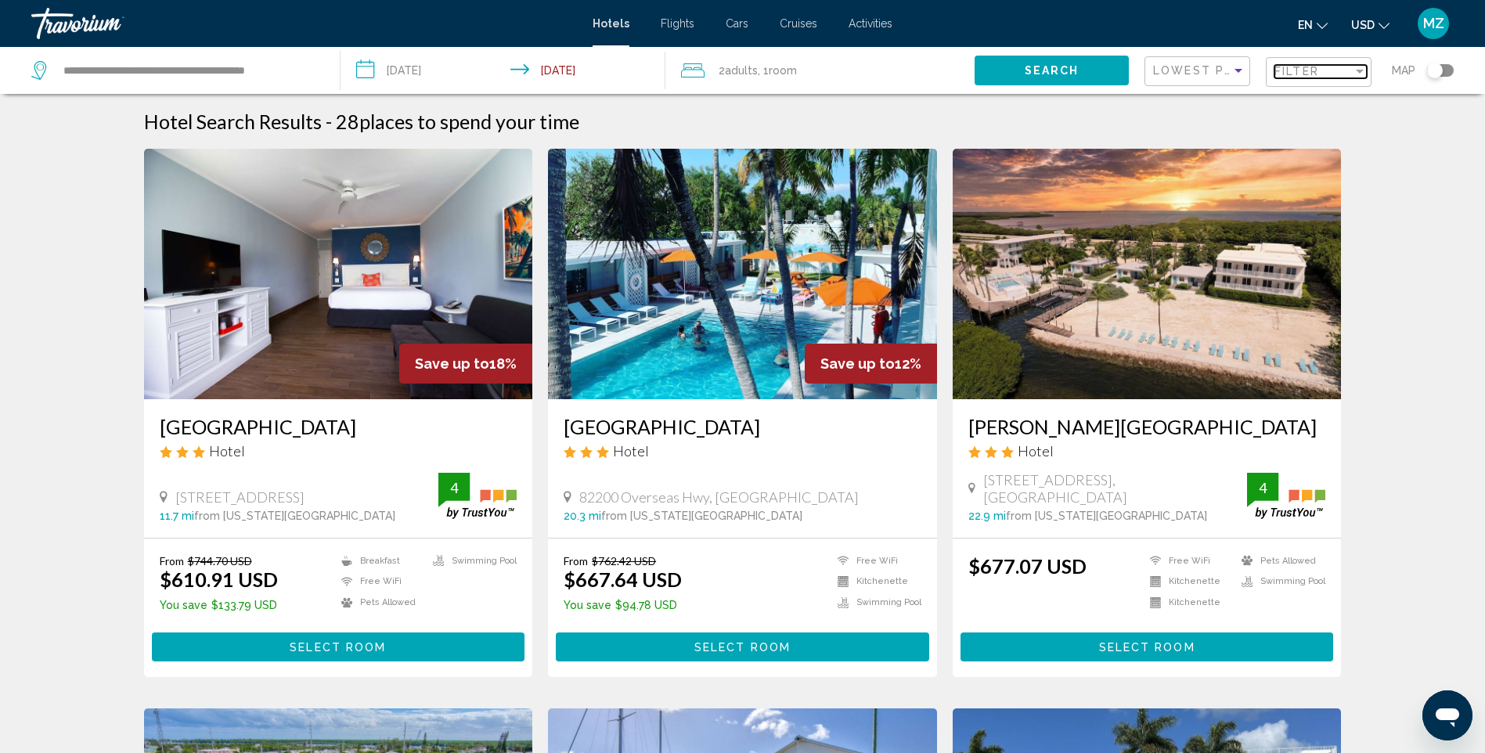
click at [1346, 67] on div "Filter" at bounding box center [1314, 71] width 78 height 13
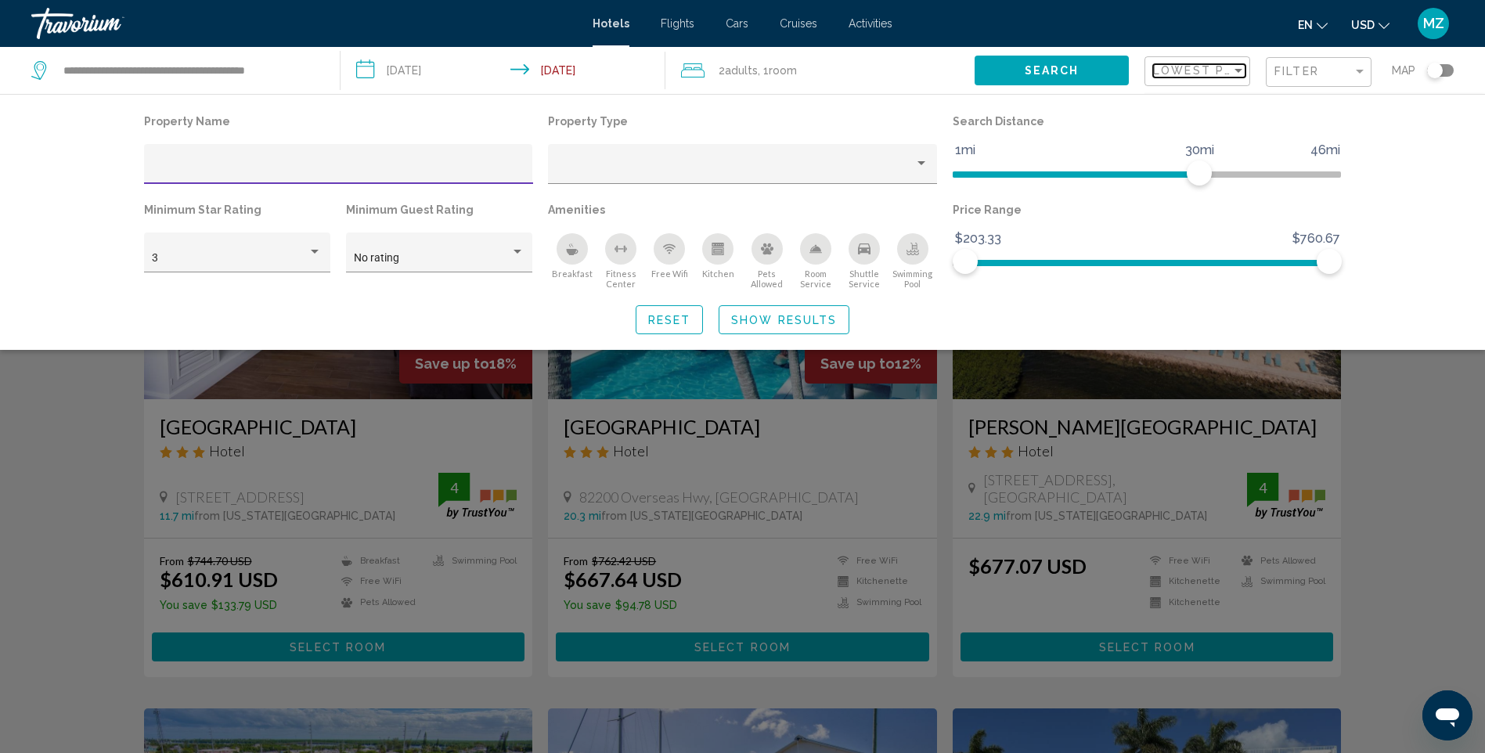
click at [1234, 70] on div "Sort by" at bounding box center [1239, 70] width 14 height 13
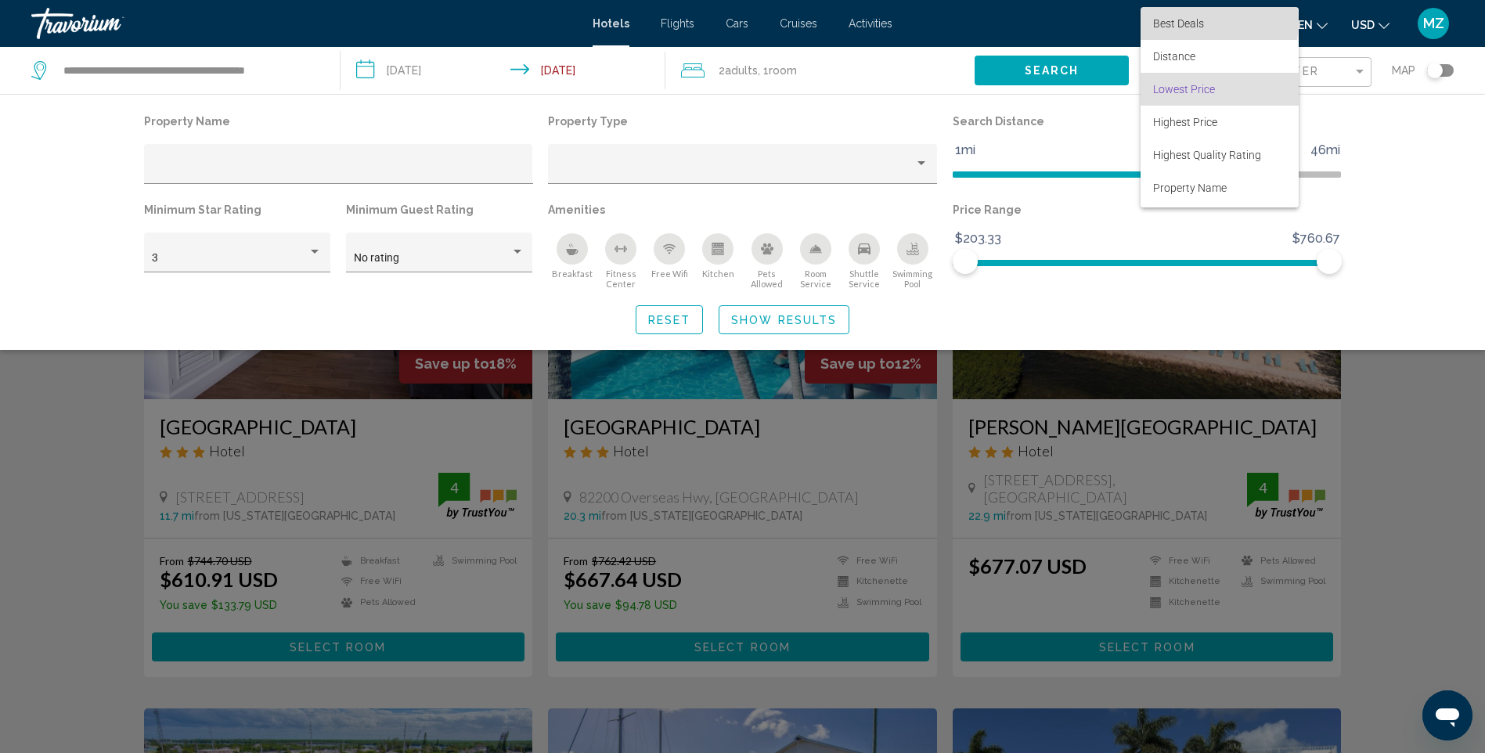
click at [1203, 22] on span "Best Deals" at bounding box center [1178, 23] width 51 height 13
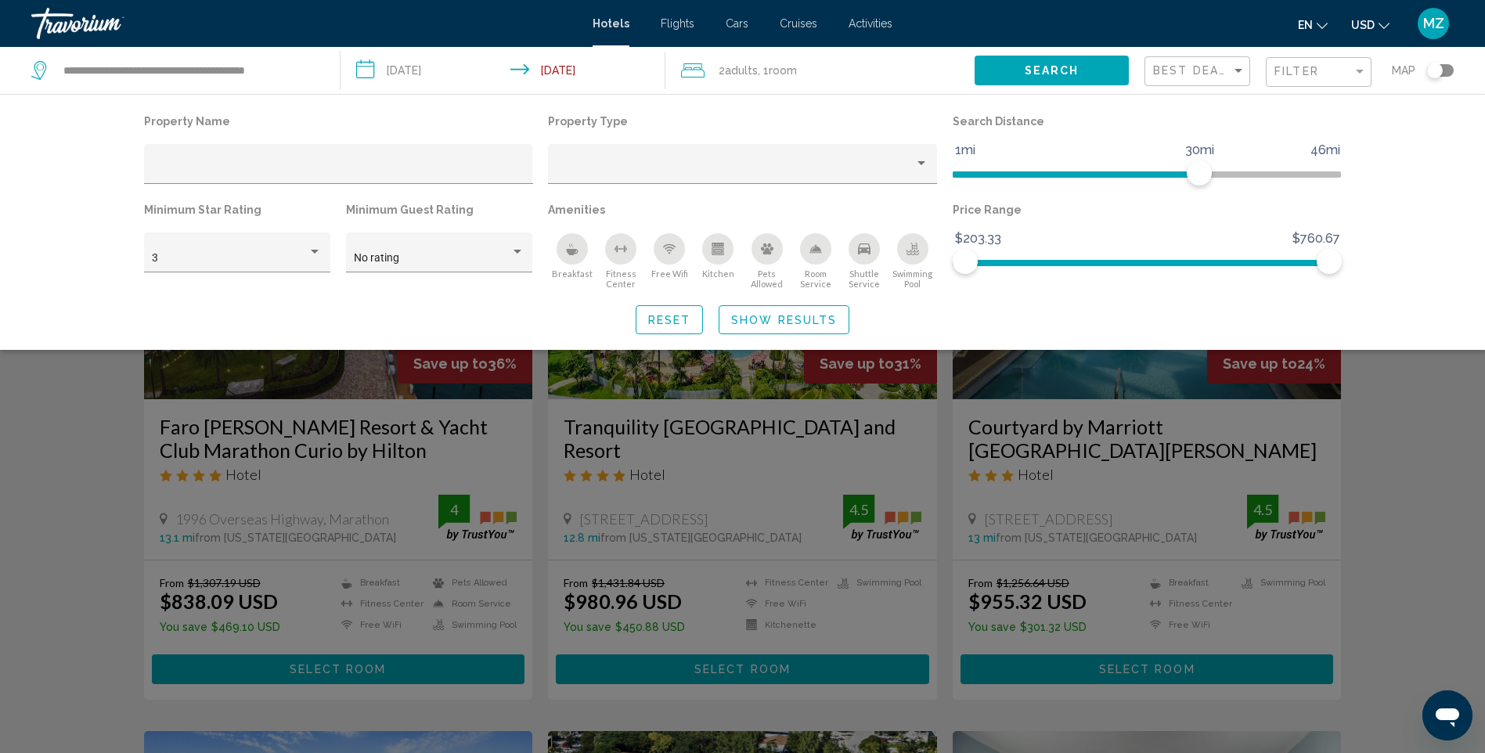
click at [1436, 512] on div "Search widget" at bounding box center [742, 494] width 1485 height 518
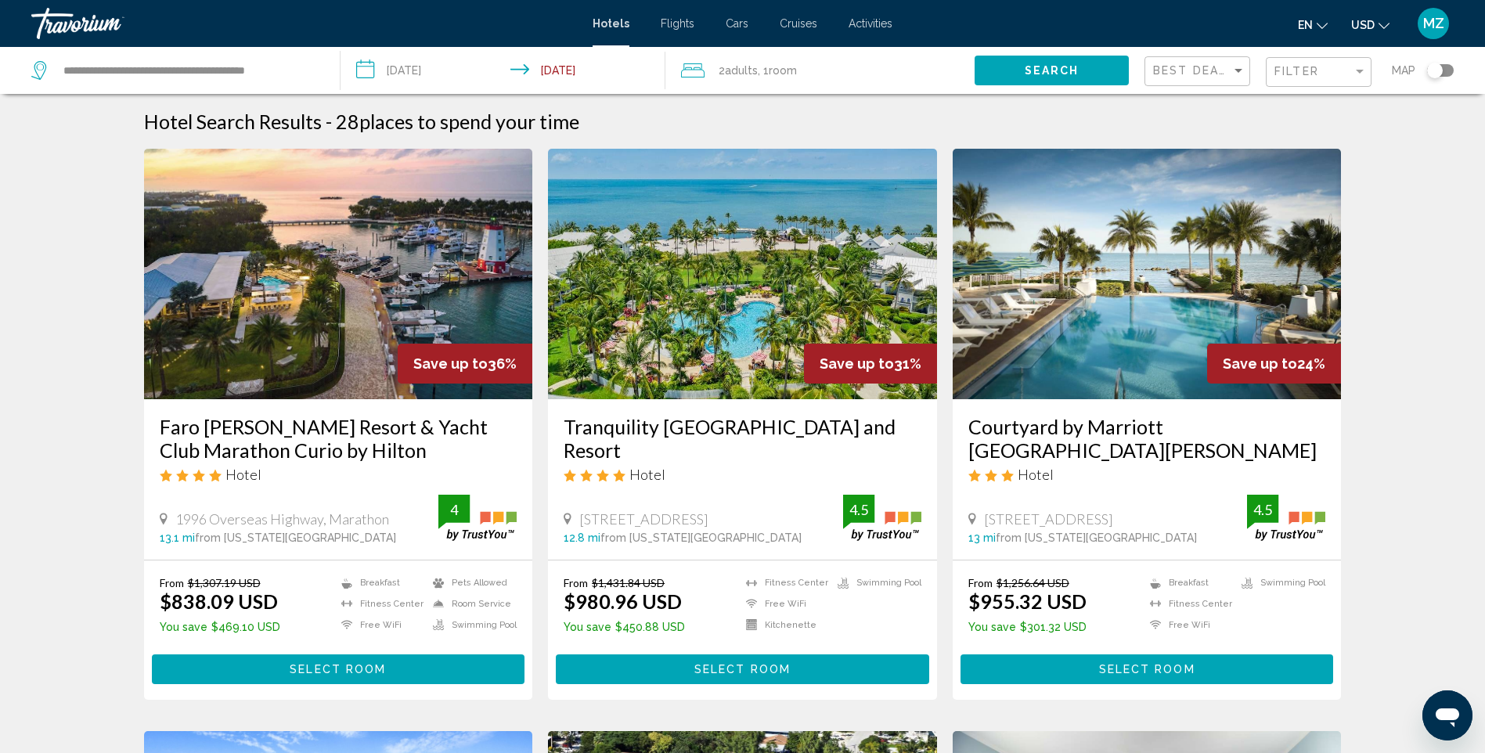
click at [355, 258] on img "Main content" at bounding box center [338, 274] width 389 height 251
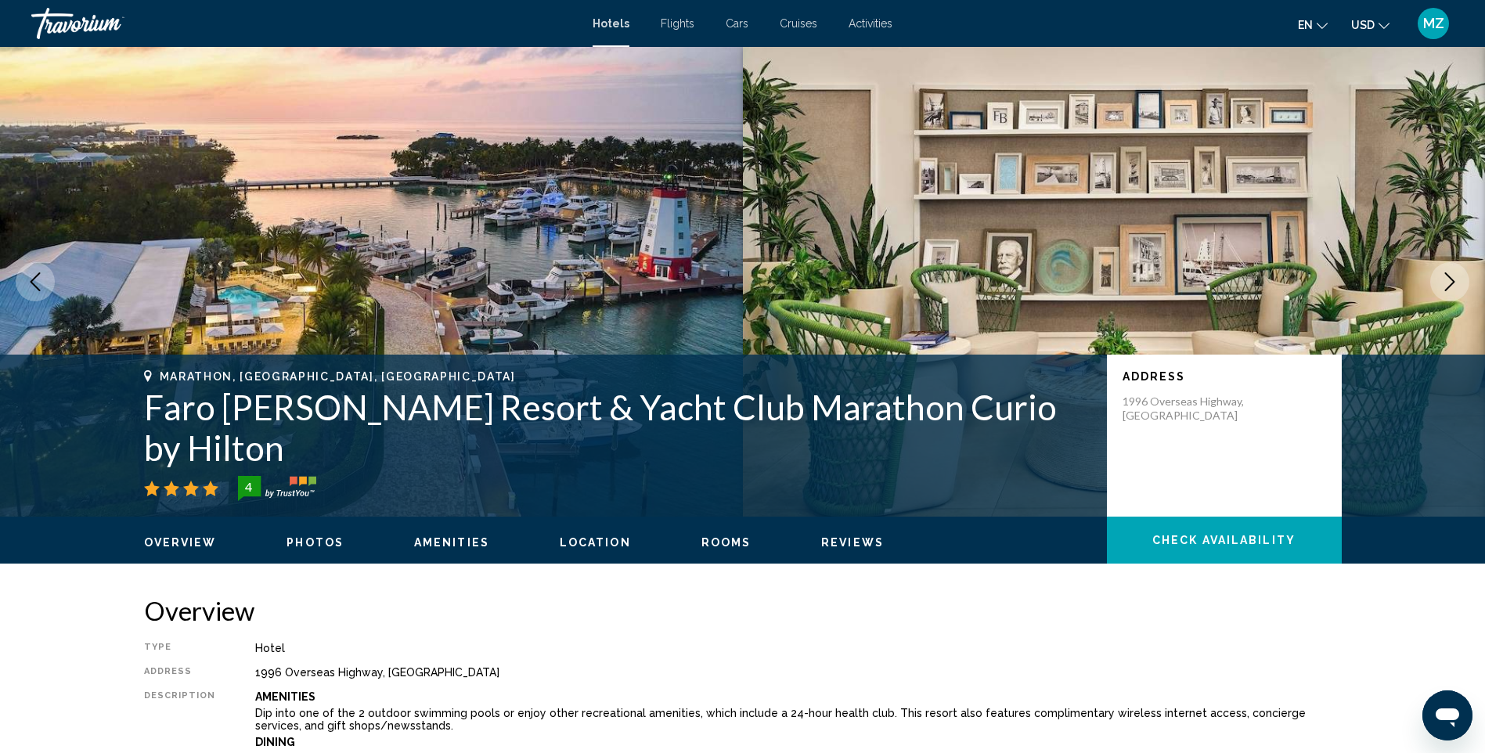
click at [321, 546] on span "Photos" at bounding box center [315, 542] width 57 height 13
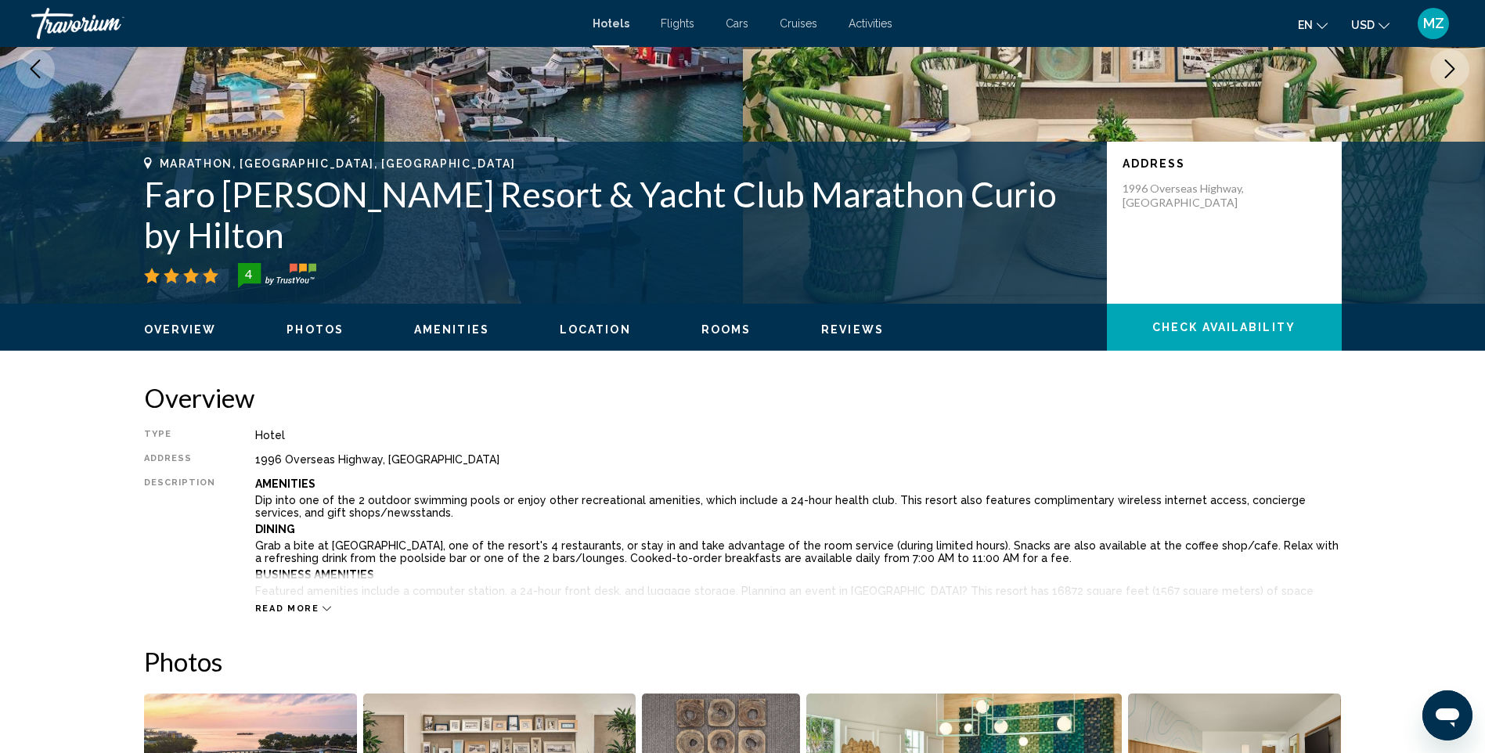
scroll to position [139, 0]
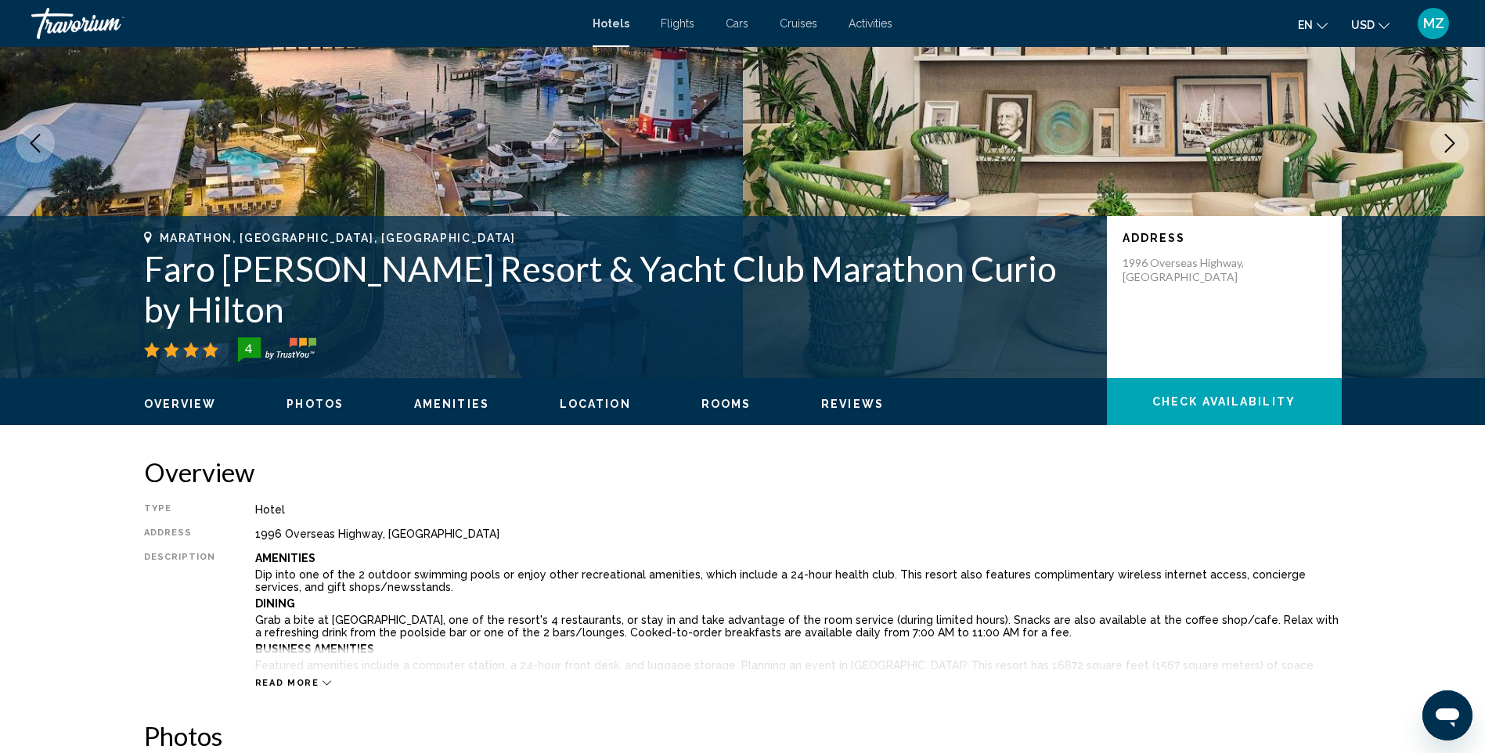
click at [313, 414] on div "Overview Photos Amenities Location Rooms Reviews Check Availability" at bounding box center [743, 402] width 1260 height 49
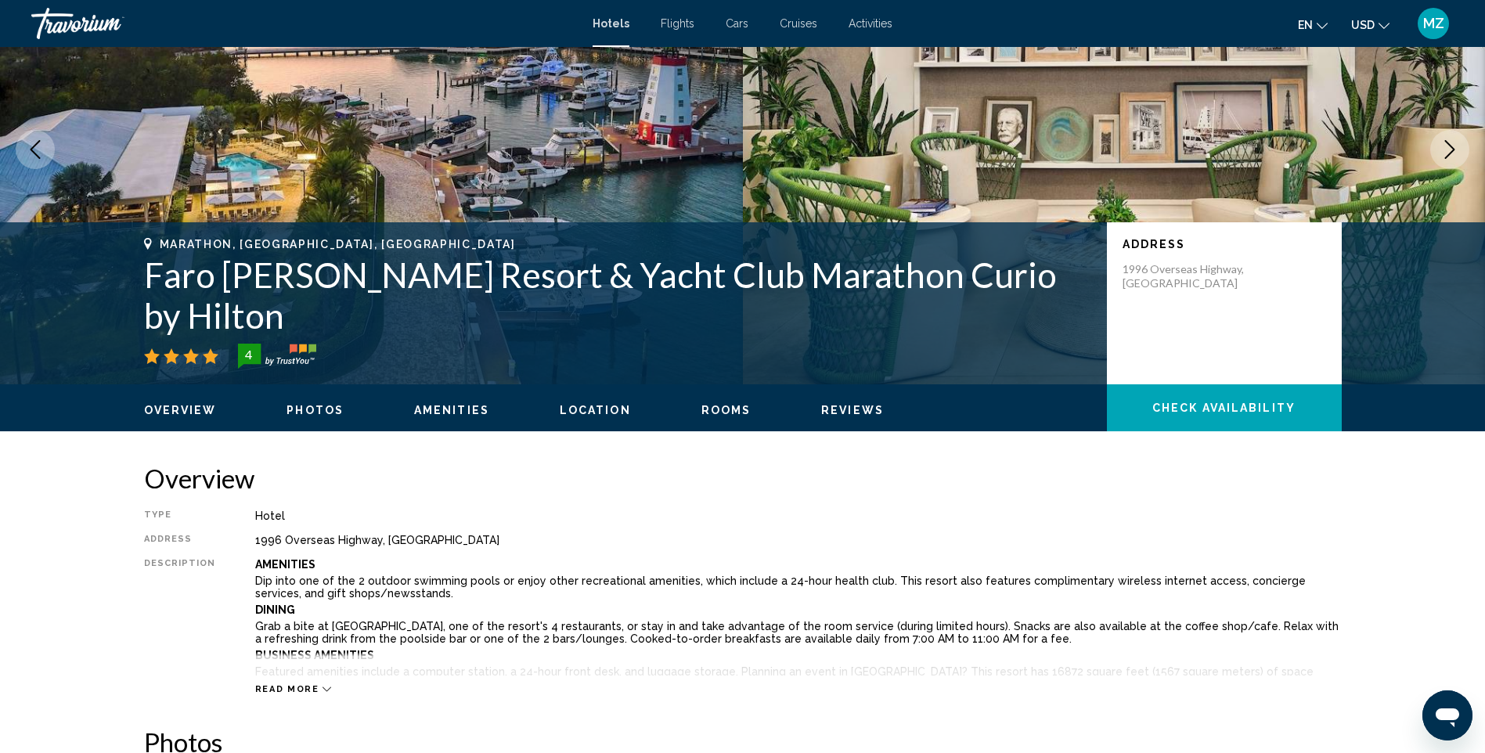
scroll to position [60, 0]
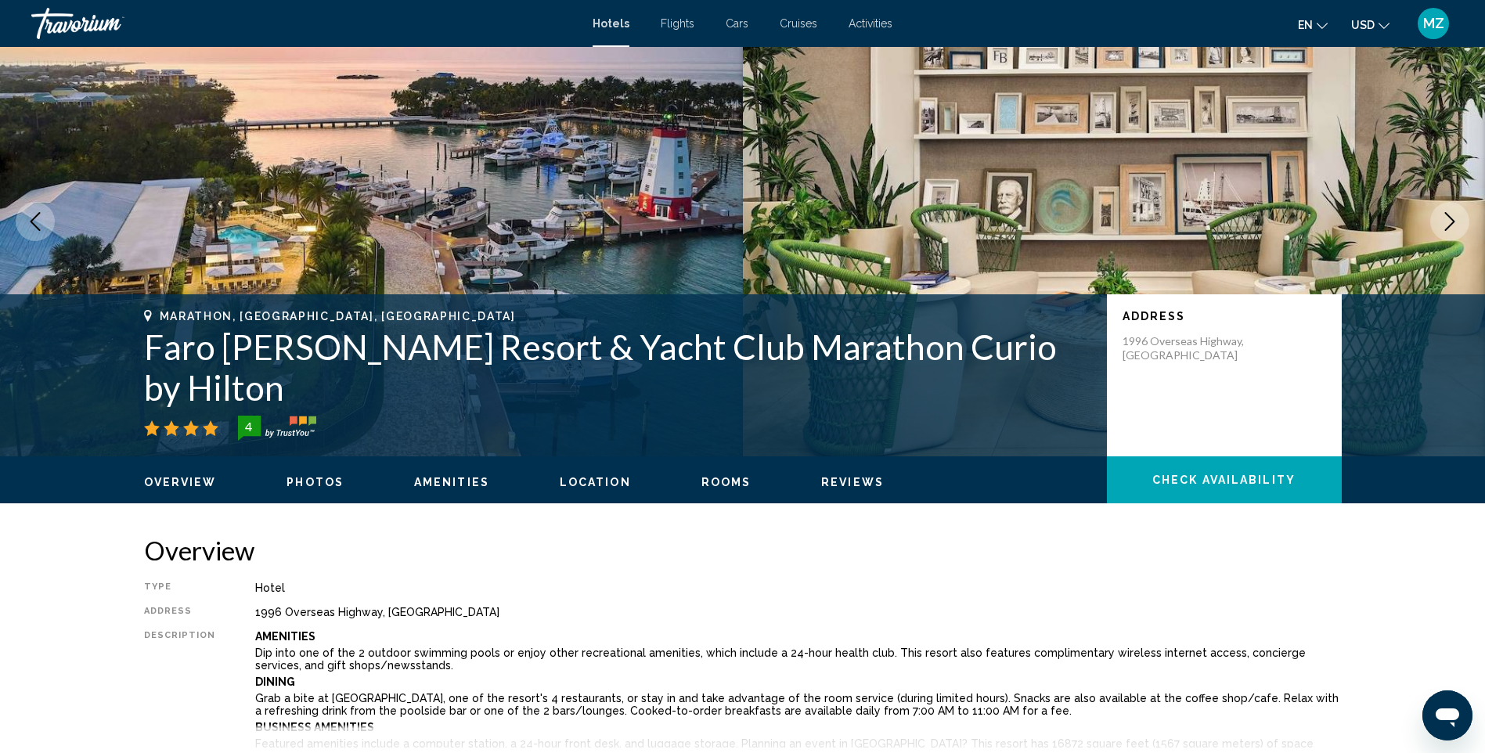
click at [1449, 229] on icon "Next image" at bounding box center [1450, 221] width 19 height 19
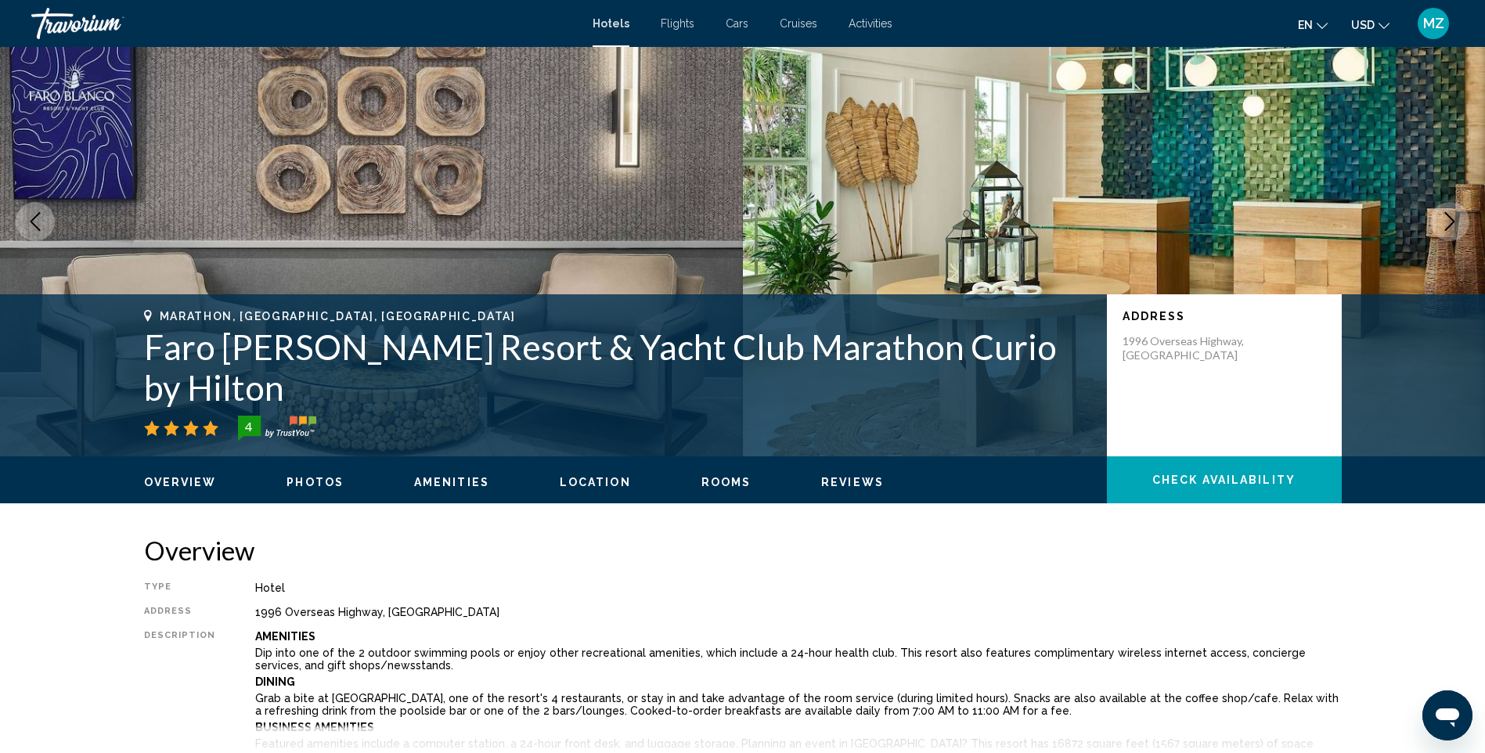
click at [1449, 229] on icon "Next image" at bounding box center [1450, 221] width 19 height 19
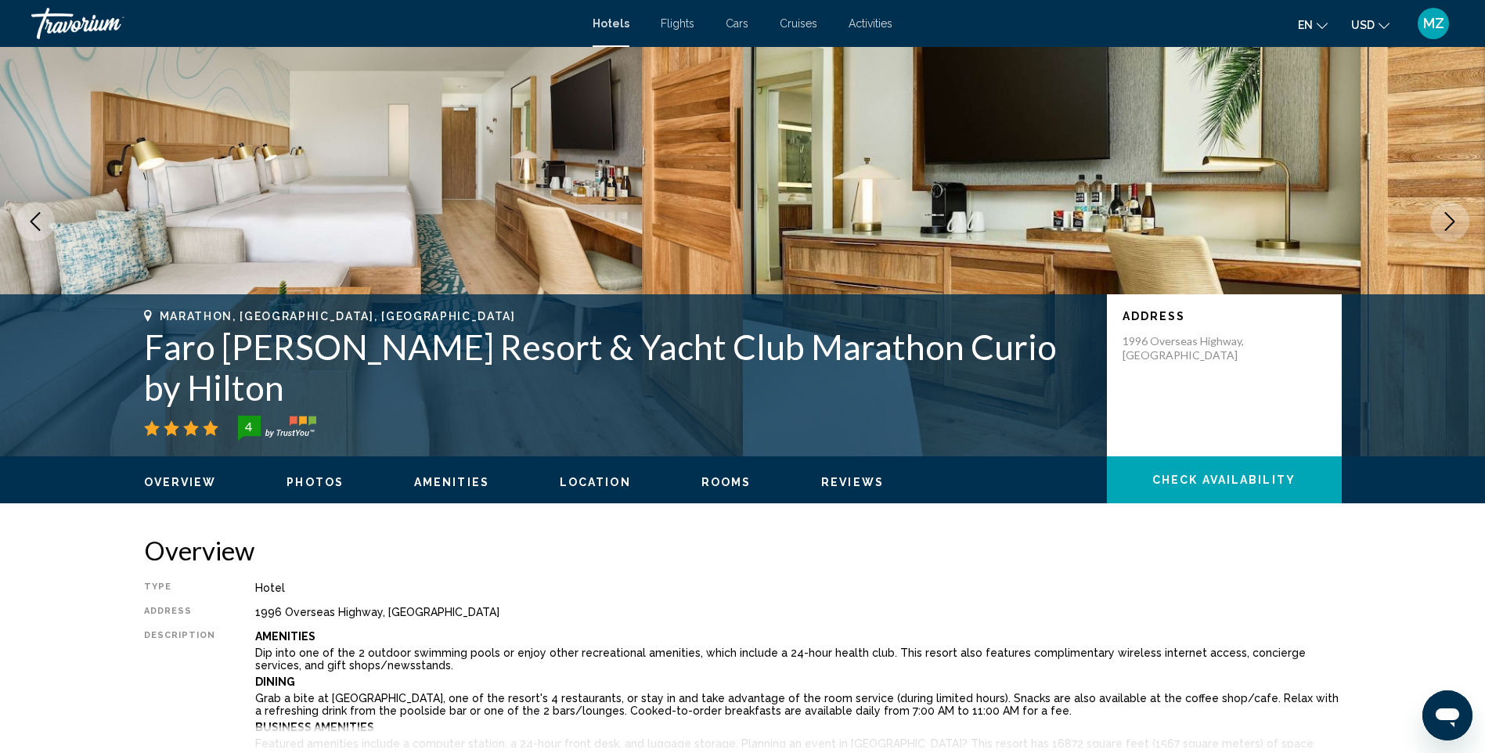
click at [1449, 229] on icon "Next image" at bounding box center [1450, 221] width 19 height 19
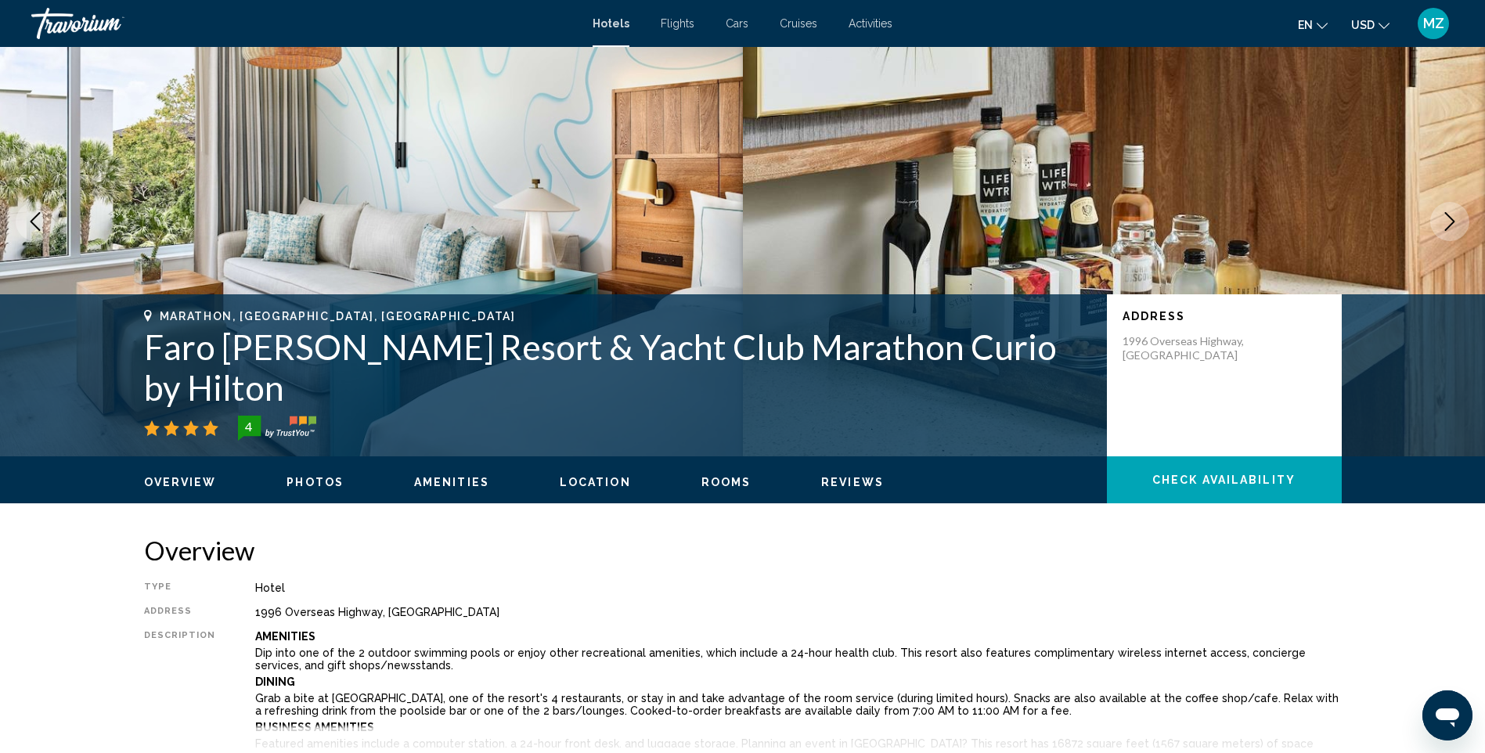
click at [1449, 229] on icon "Next image" at bounding box center [1450, 221] width 19 height 19
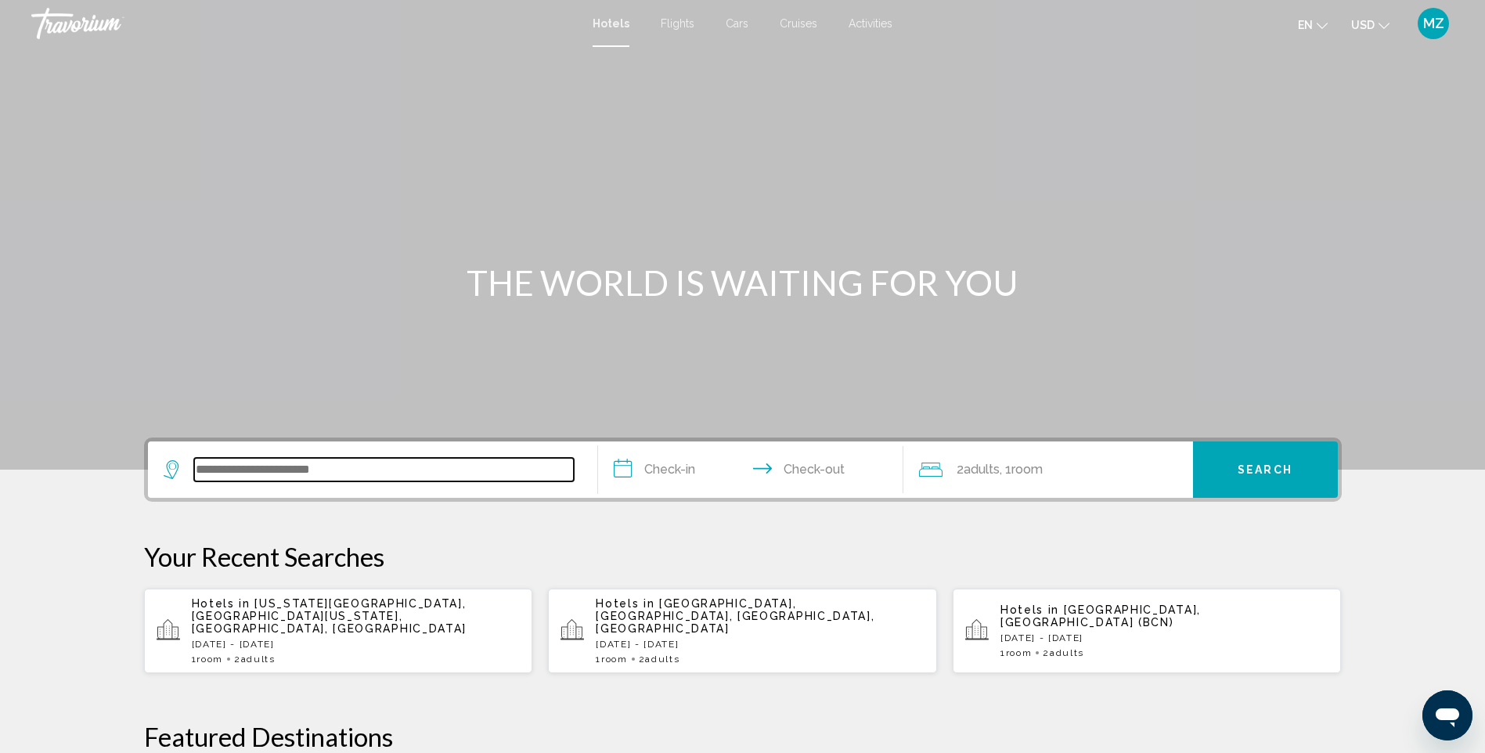
click at [300, 463] on input "Search widget" at bounding box center [384, 469] width 380 height 23
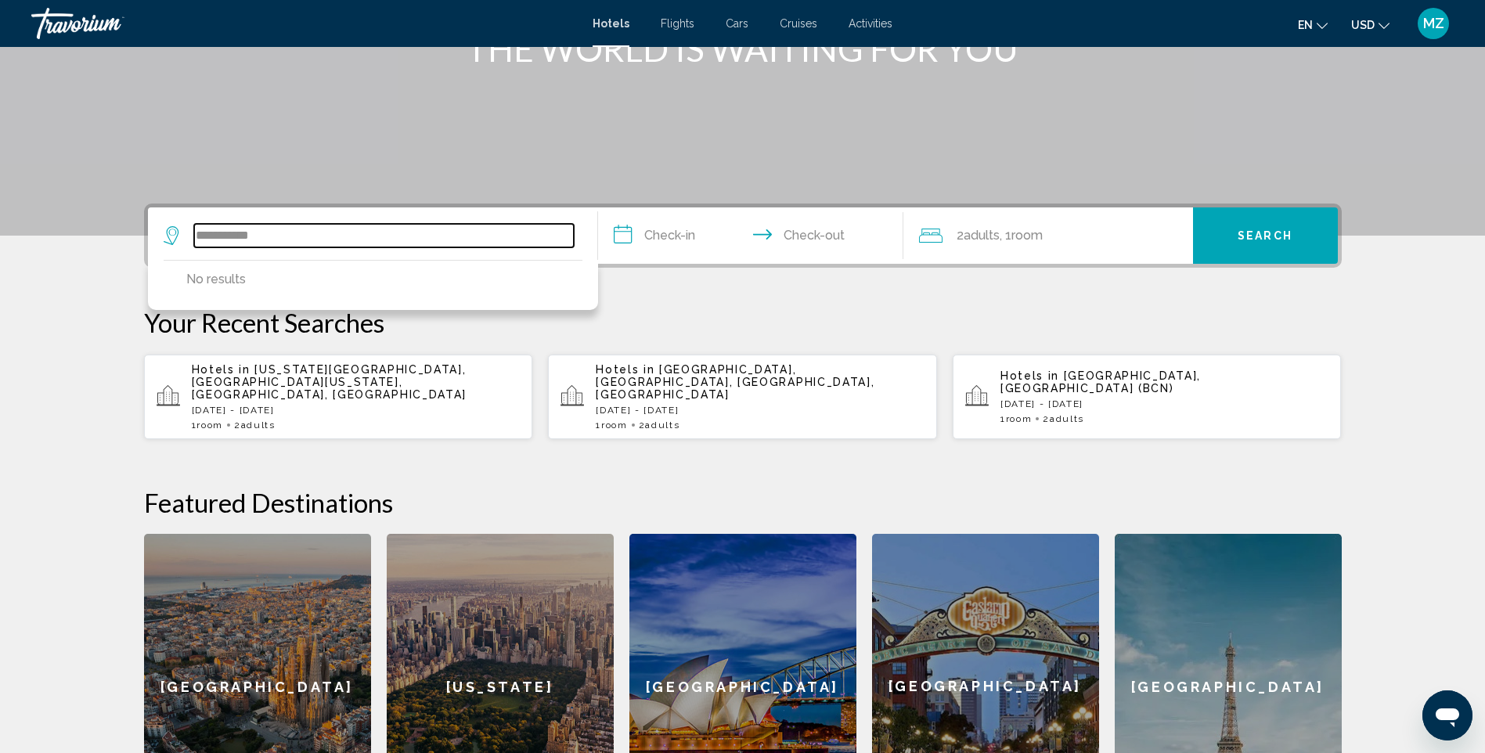
scroll to position [147, 0]
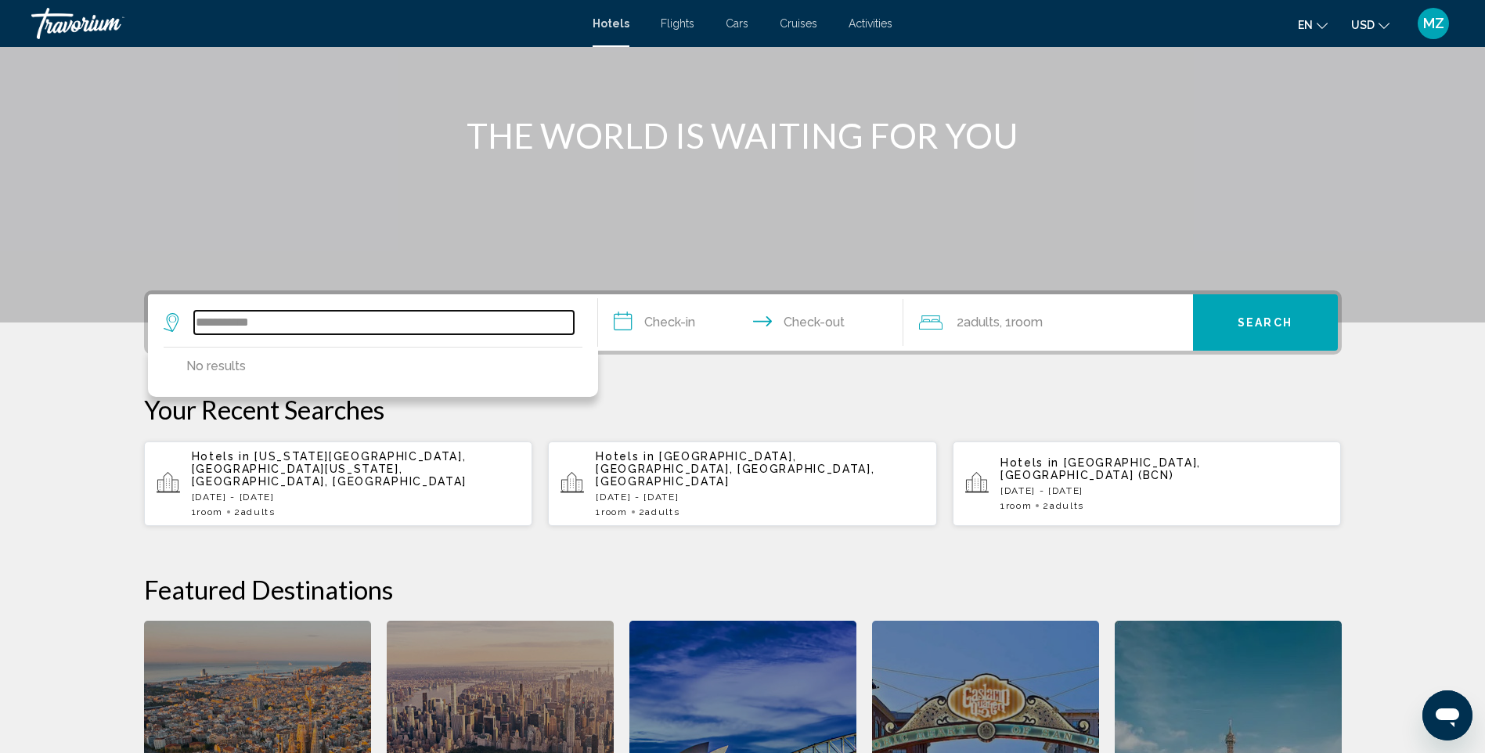
type input "**********"
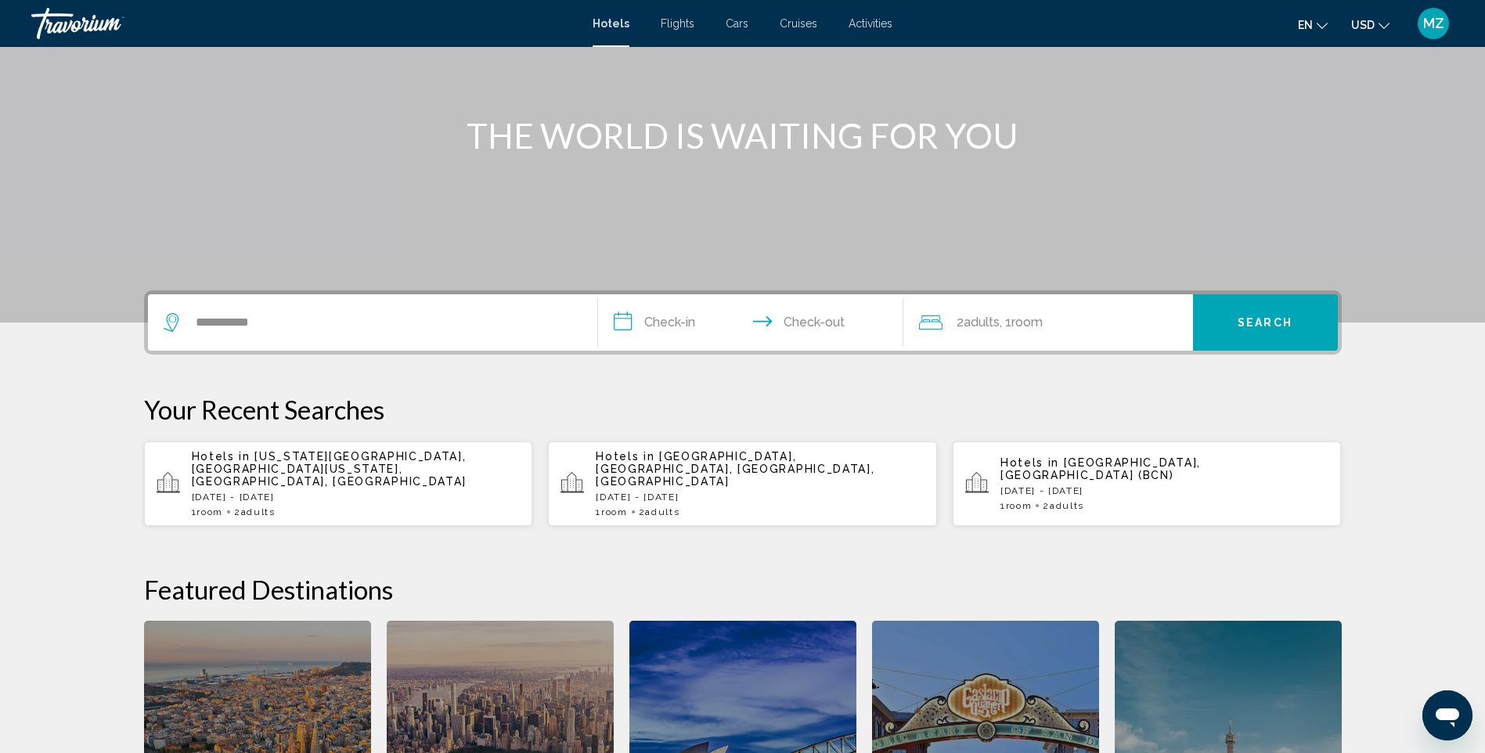
click at [716, 226] on div "Main content" at bounding box center [742, 88] width 1485 height 470
click at [57, 27] on div "Travorium" at bounding box center [109, 23] width 157 height 31
click at [96, 28] on div "Travorium" at bounding box center [109, 23] width 157 height 31
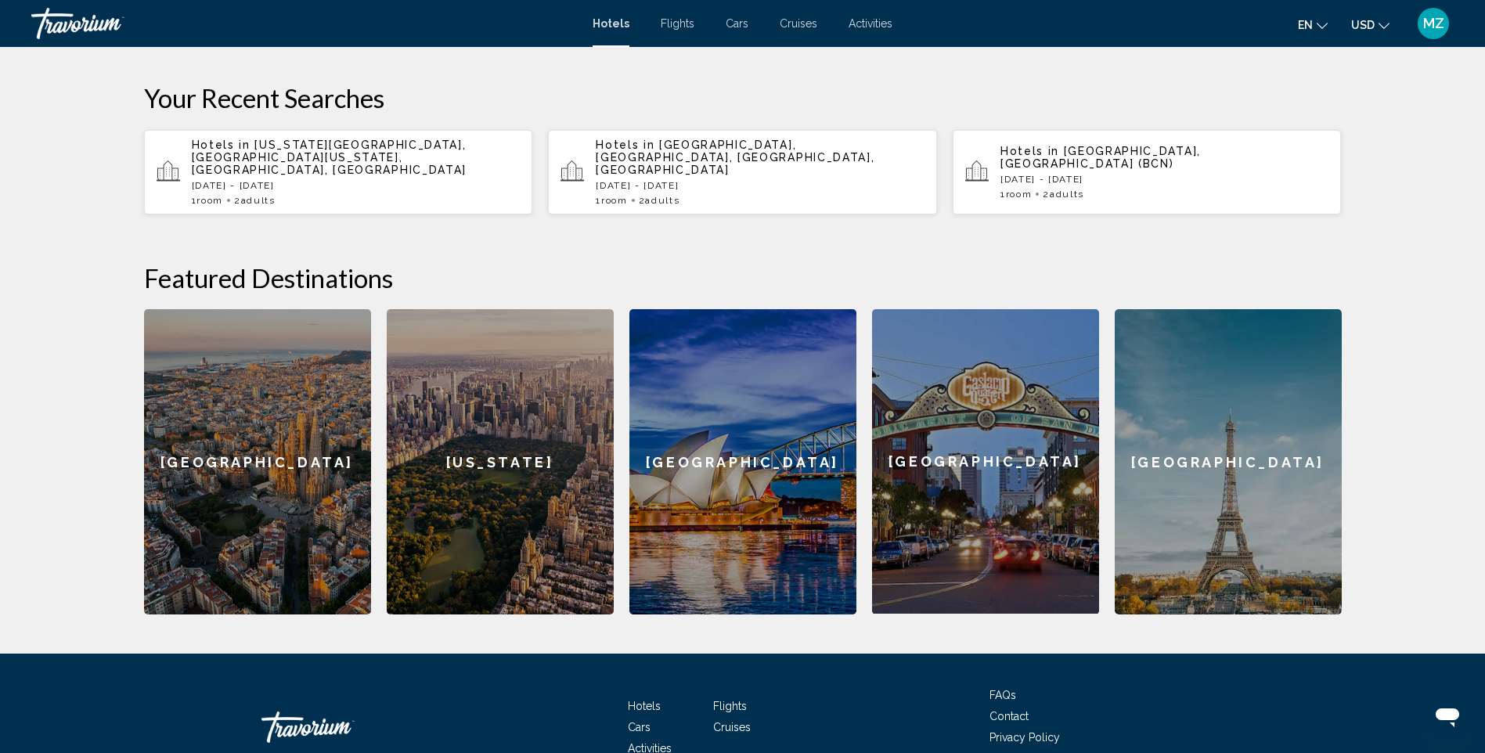
scroll to position [225, 0]
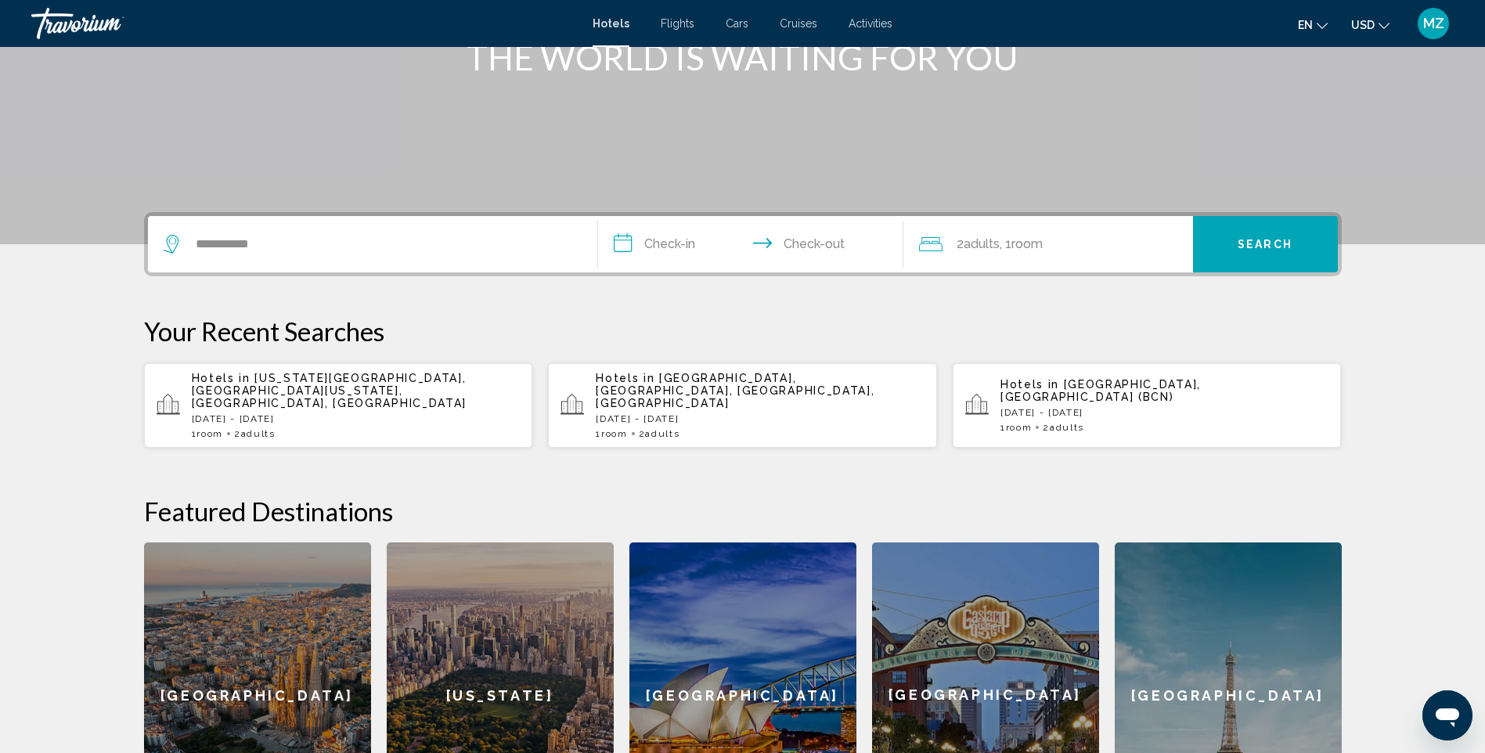
click at [61, 24] on div "Travorium" at bounding box center [109, 23] width 157 height 31
click at [97, 16] on div "Travorium" at bounding box center [109, 23] width 157 height 31
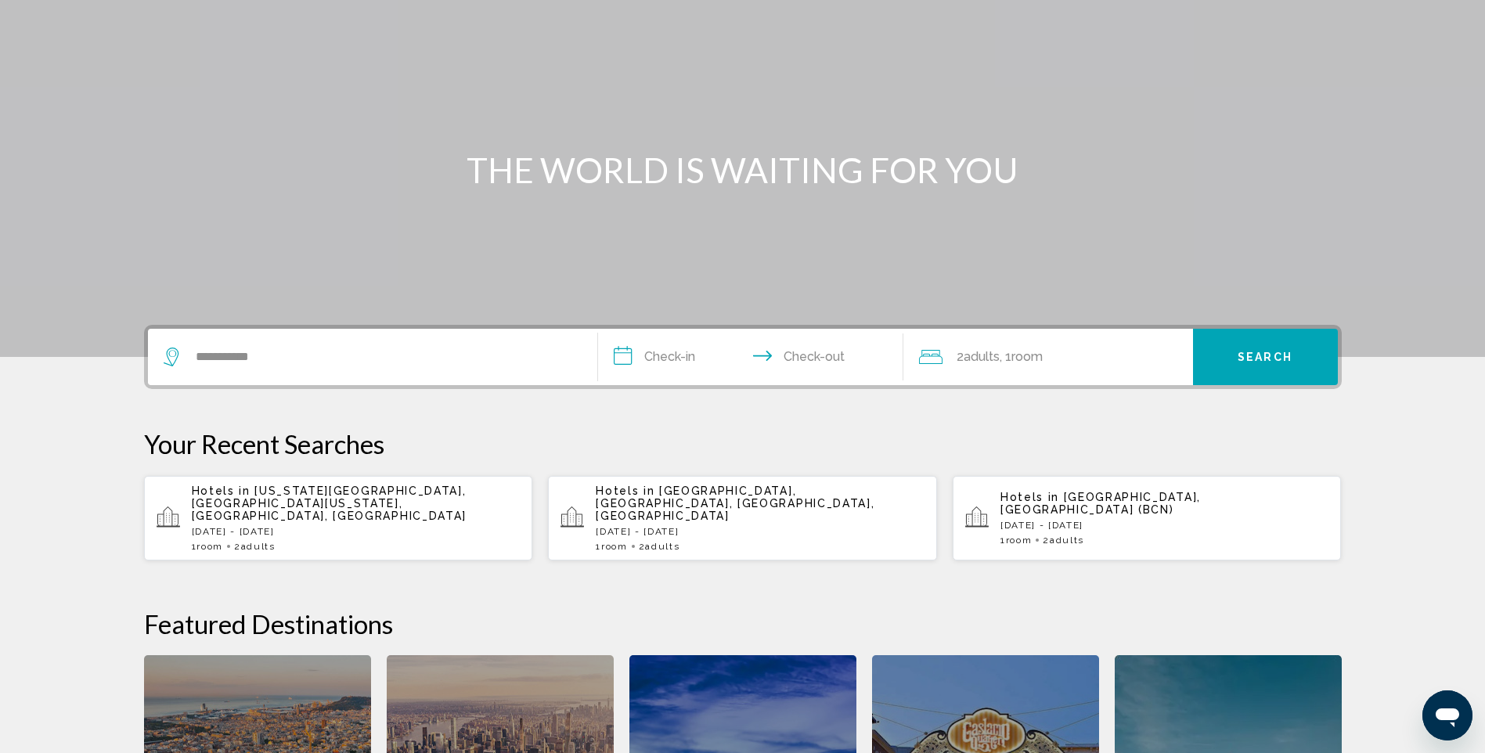
scroll to position [0, 0]
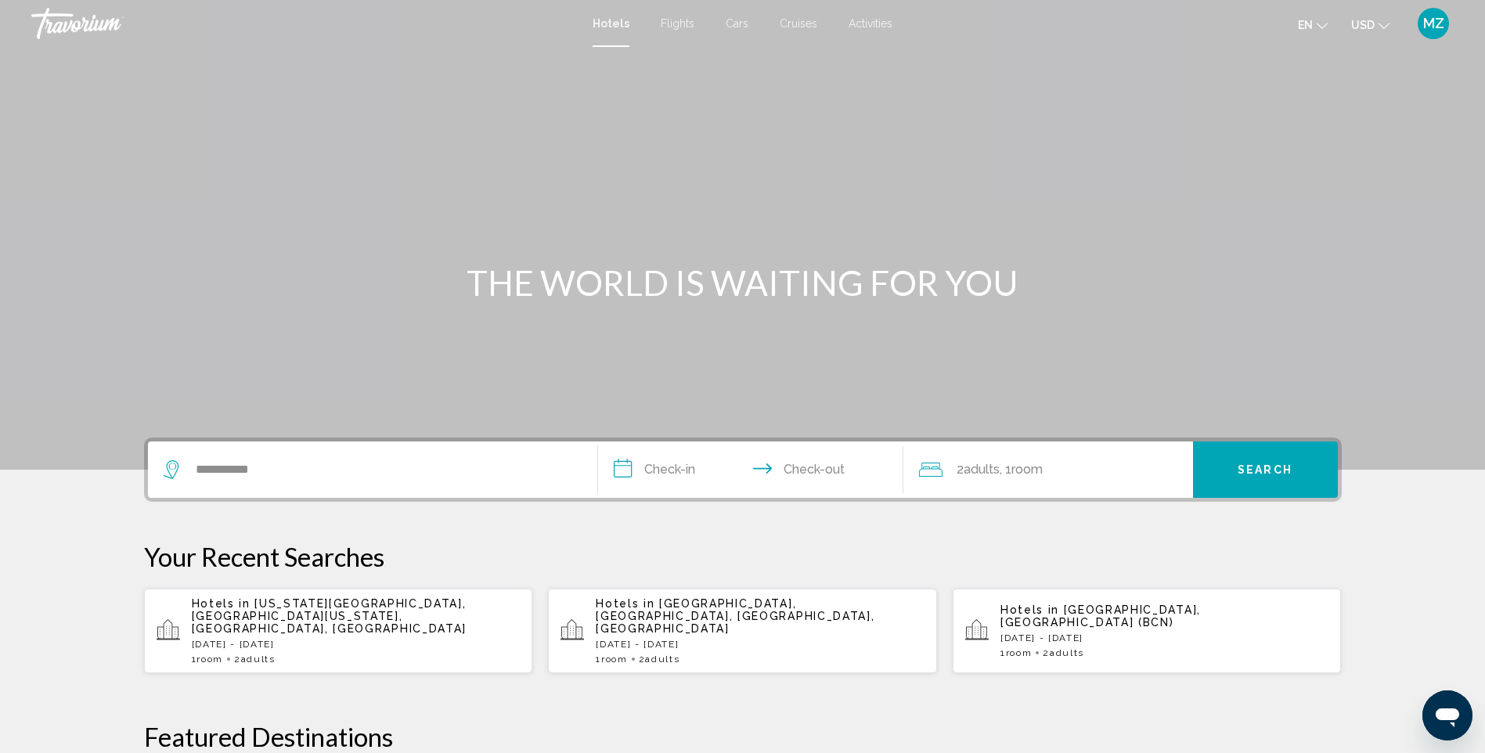
click at [70, 26] on div "Travorium" at bounding box center [109, 23] width 157 height 31
click at [735, 23] on span "Cars" at bounding box center [737, 23] width 23 height 13
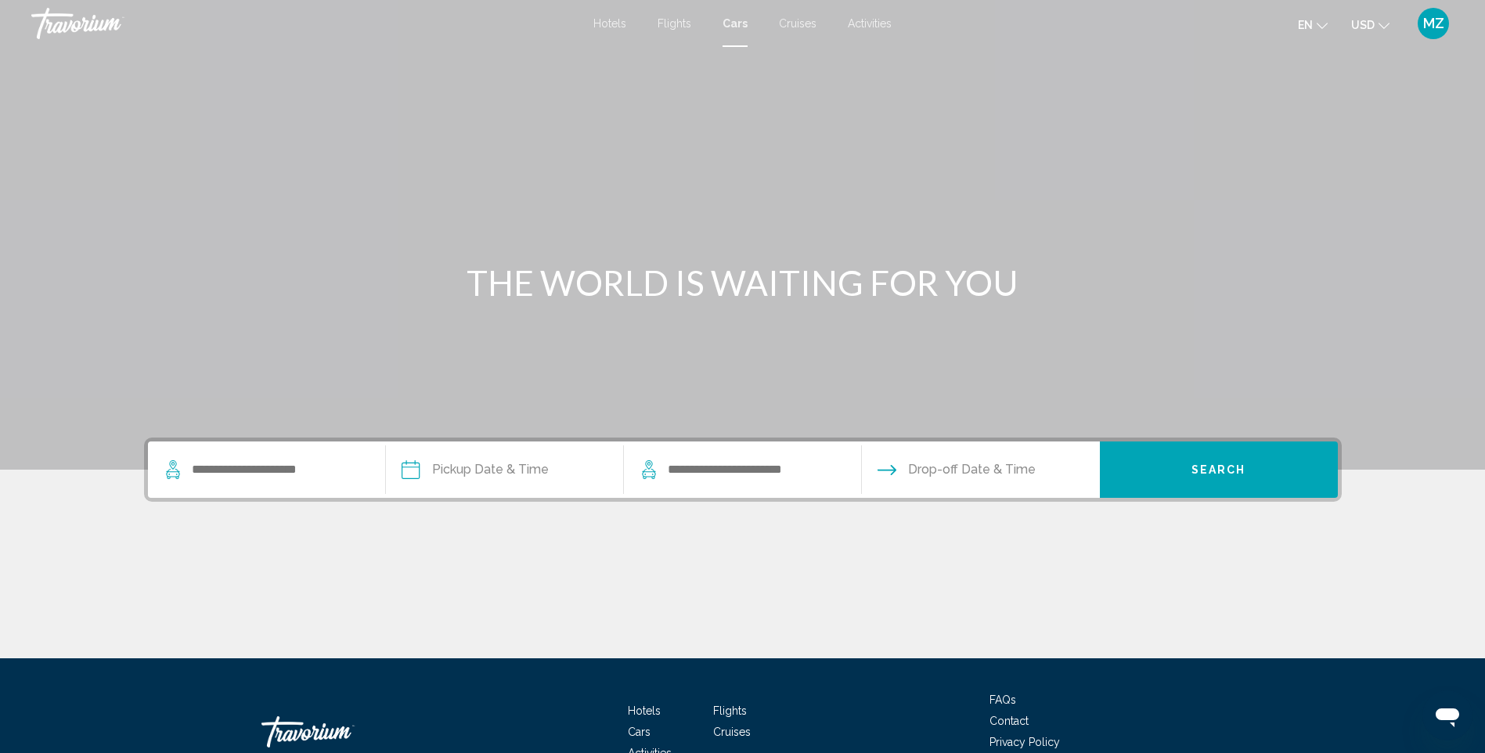
click at [675, 23] on span "Flights" at bounding box center [675, 23] width 34 height 13
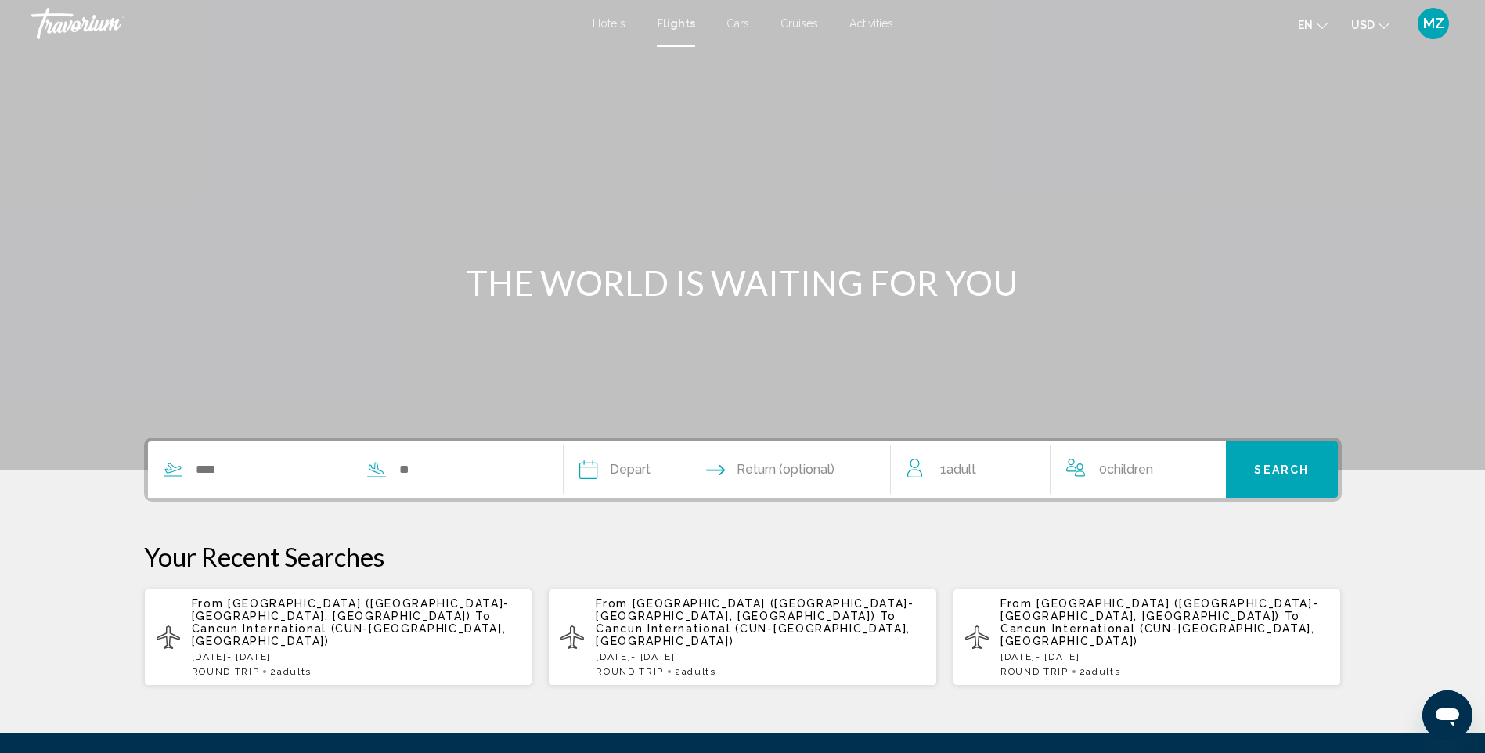
click at [607, 26] on span "Hotels" at bounding box center [609, 23] width 33 height 13
